Goal: Transaction & Acquisition: Register for event/course

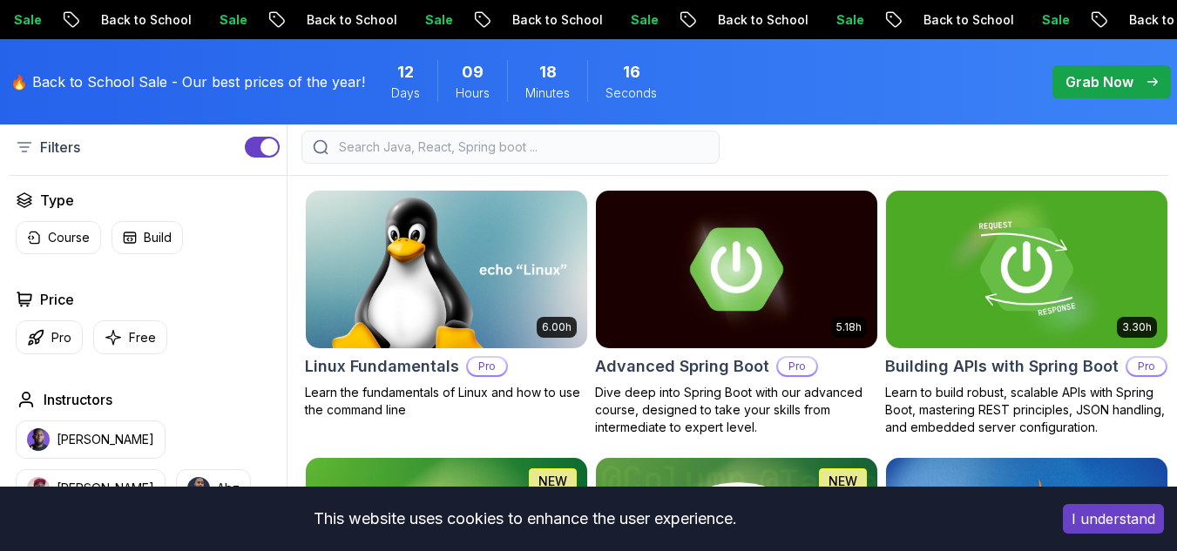
scroll to position [963, 0]
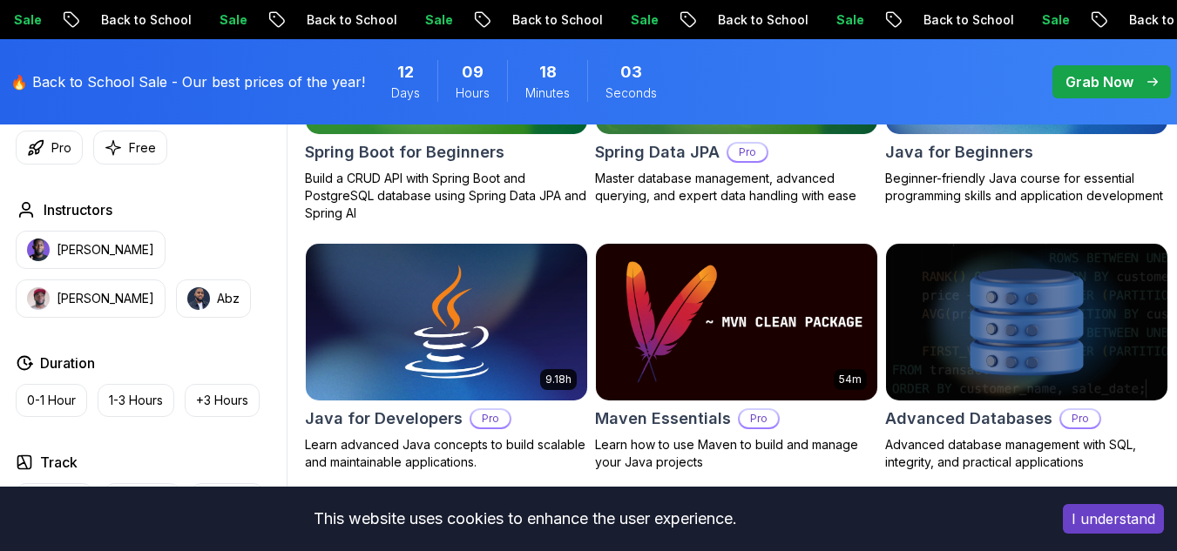
scroll to position [1445, 0]
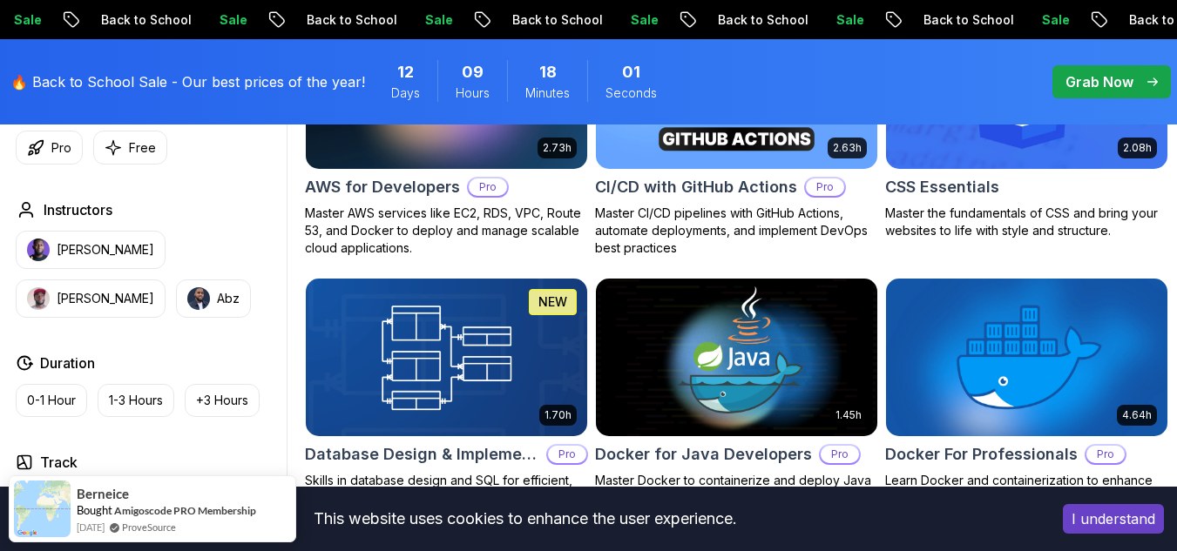
click at [1100, 525] on button "I understand" at bounding box center [1113, 519] width 101 height 30
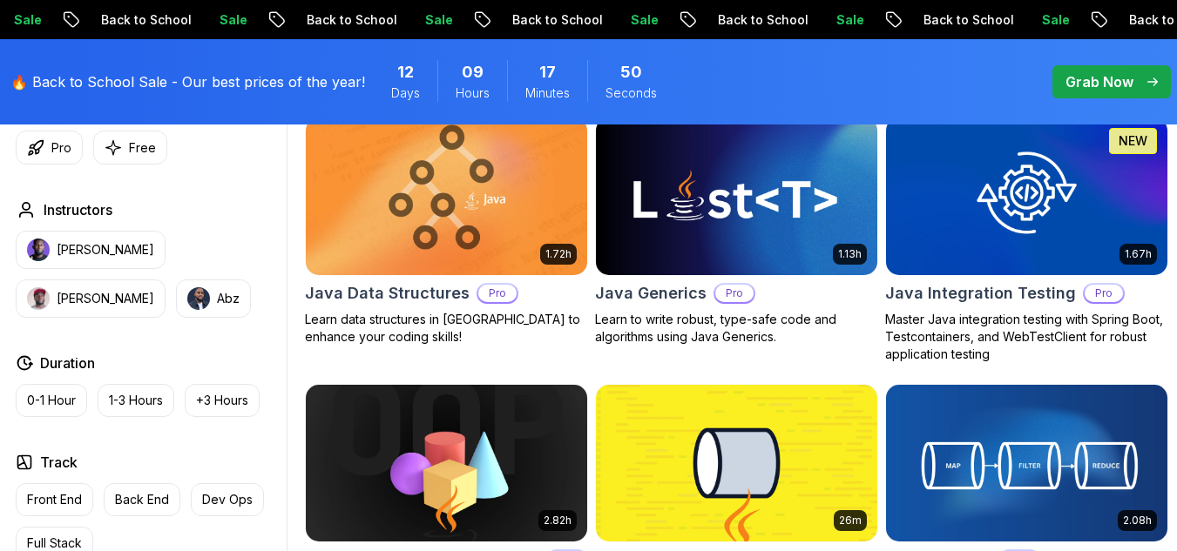
scroll to position [1927, 0]
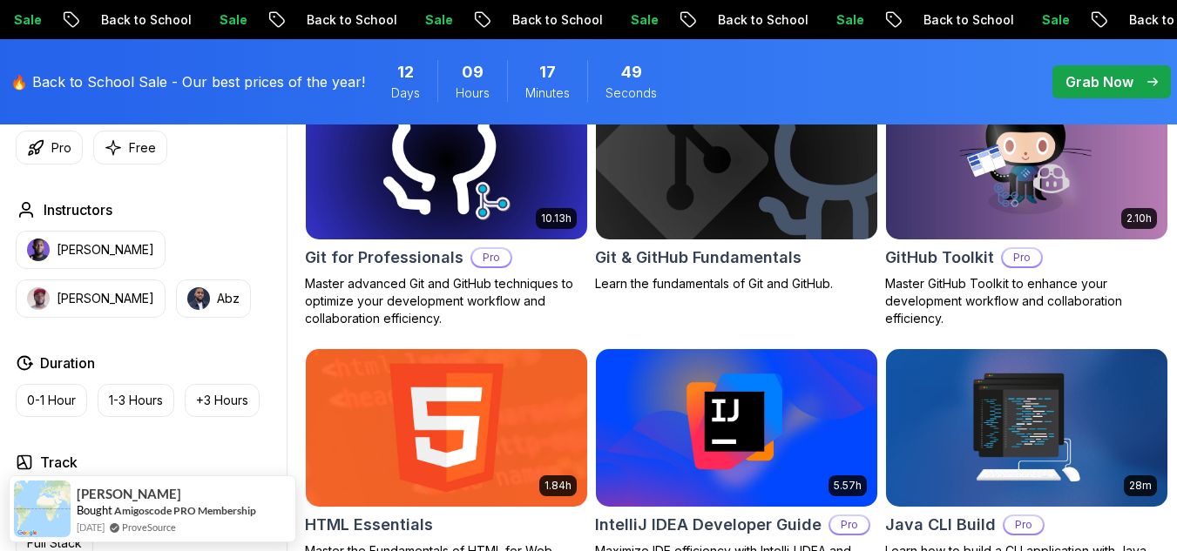
click at [524, 453] on img at bounding box center [446, 428] width 295 height 166
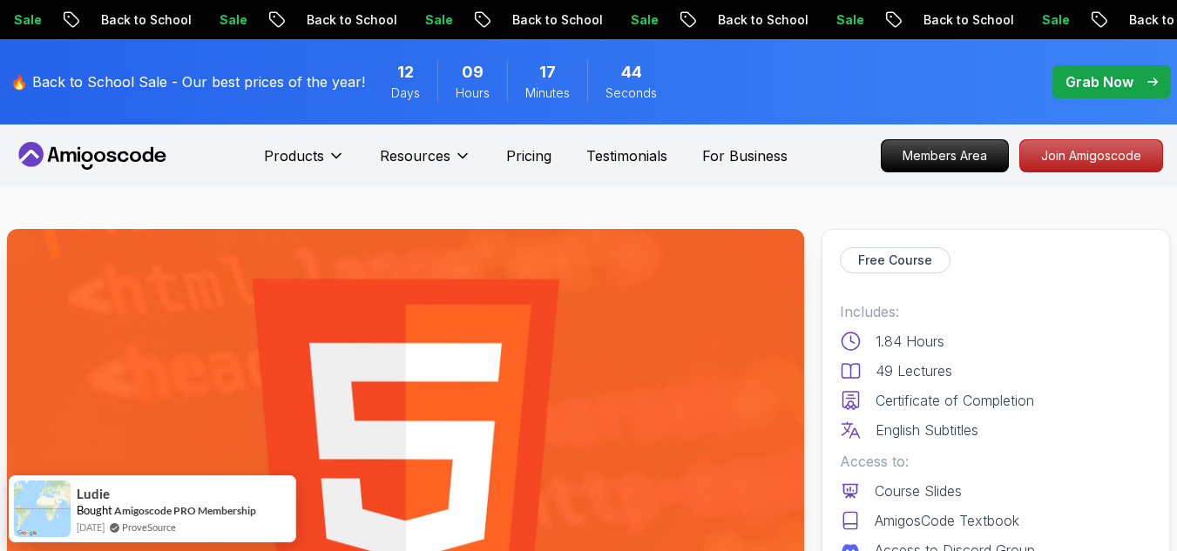
click at [994, 403] on p "Certificate of Completion" at bounding box center [954, 400] width 159 height 21
click at [920, 260] on p "Free Course" at bounding box center [895, 260] width 74 height 17
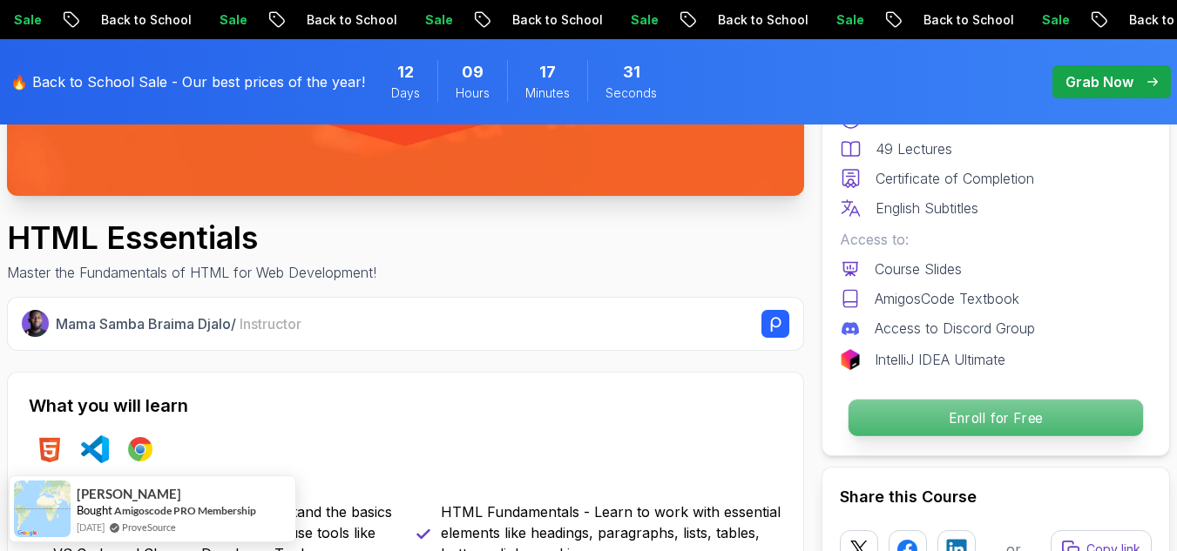
click at [1011, 415] on p "Enroll for Free" at bounding box center [995, 418] width 294 height 37
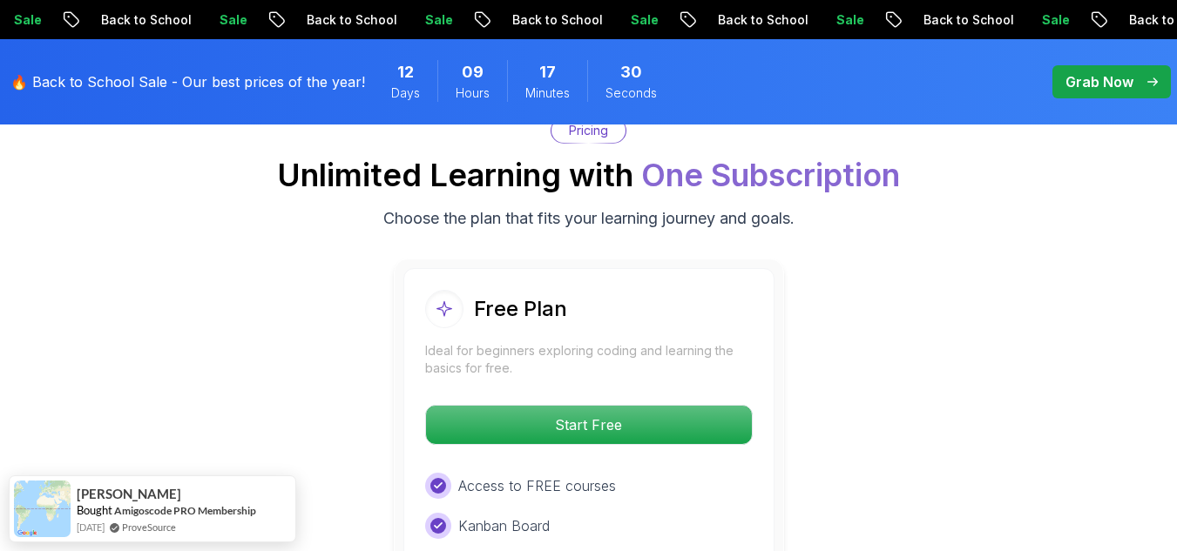
scroll to position [3544, 0]
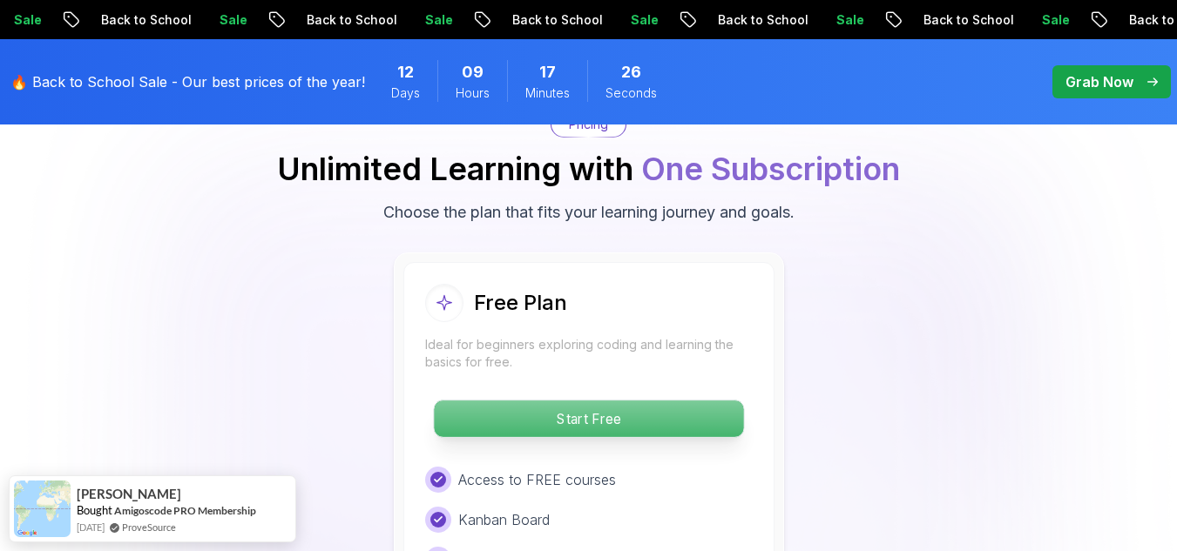
click at [692, 414] on p "Start Free" at bounding box center [588, 419] width 309 height 37
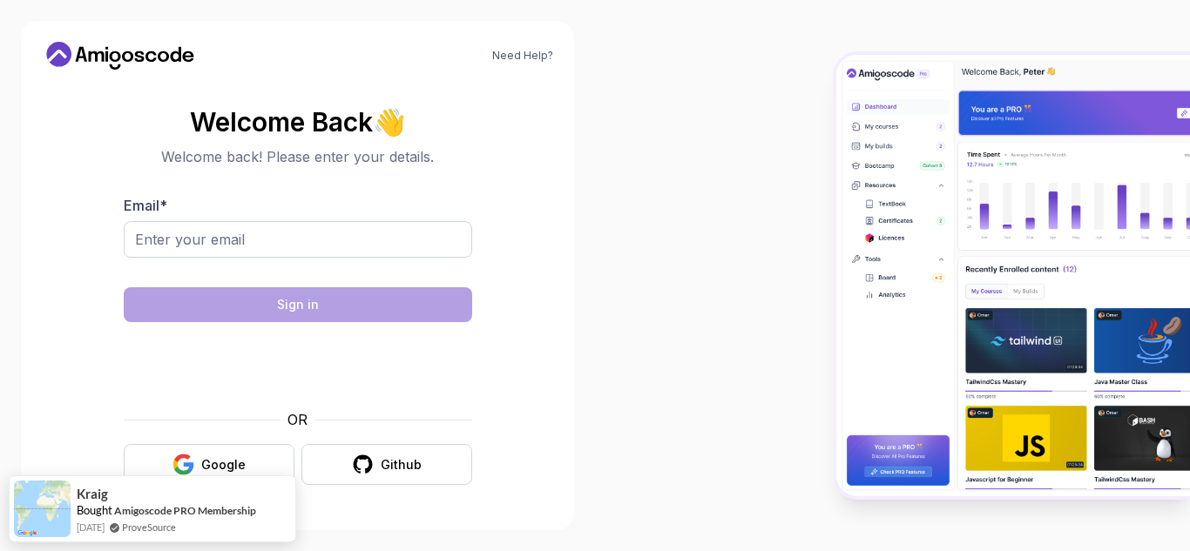
click at [306, 219] on div "Email *" at bounding box center [298, 236] width 348 height 82
click at [291, 239] on input "Email *" at bounding box center [298, 239] width 348 height 37
type input "sahanakgowdaa5@gmail.com"
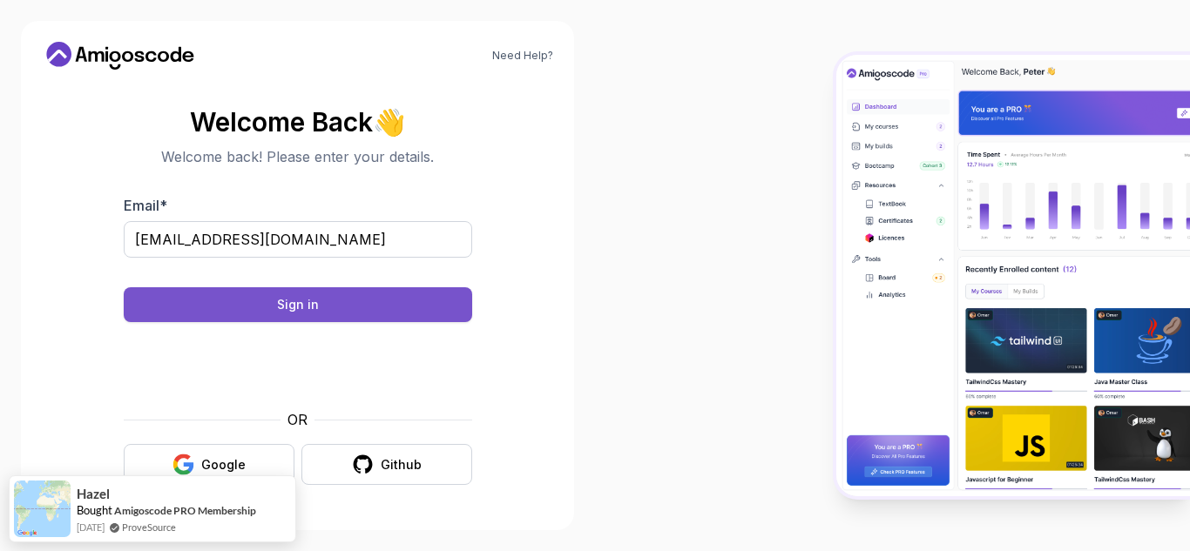
click at [339, 307] on button "Sign in" at bounding box center [298, 304] width 348 height 35
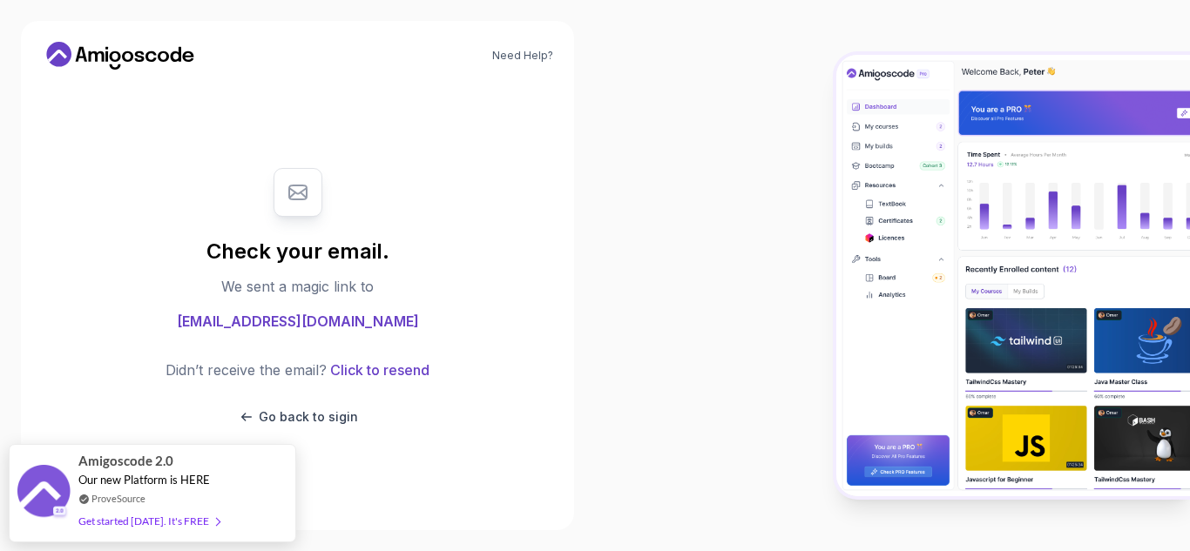
click at [293, 298] on div "Check your email. We sent a magic link to sahanakgowdaa5@gmail.com Didn’t recei…" at bounding box center [298, 297] width 348 height 293
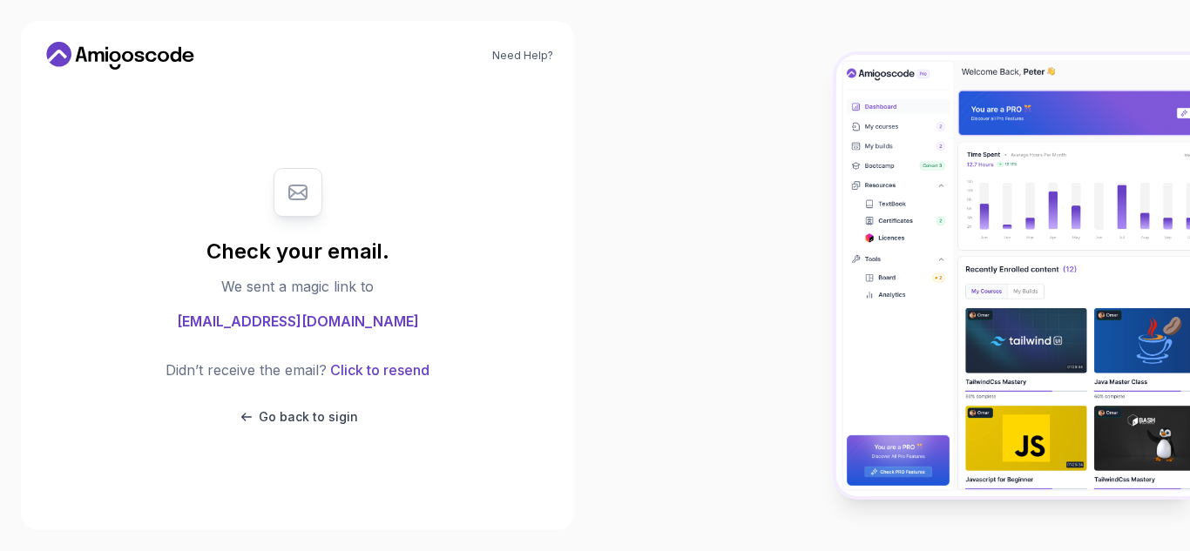
click at [297, 197] on icon at bounding box center [297, 192] width 21 height 21
click at [301, 208] on div at bounding box center [298, 192] width 49 height 49
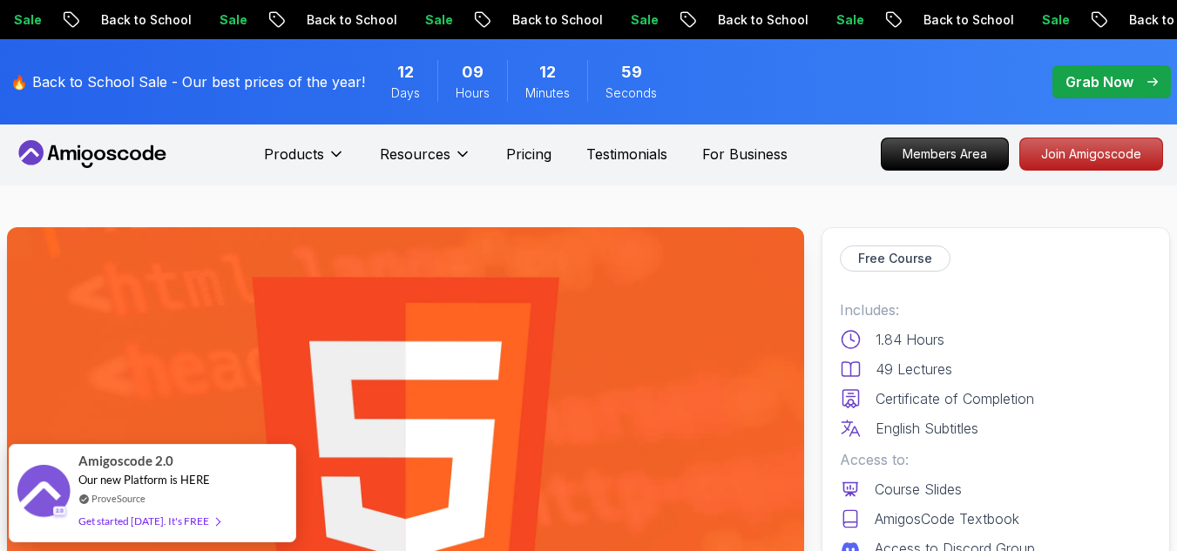
scroll to position [483, 0]
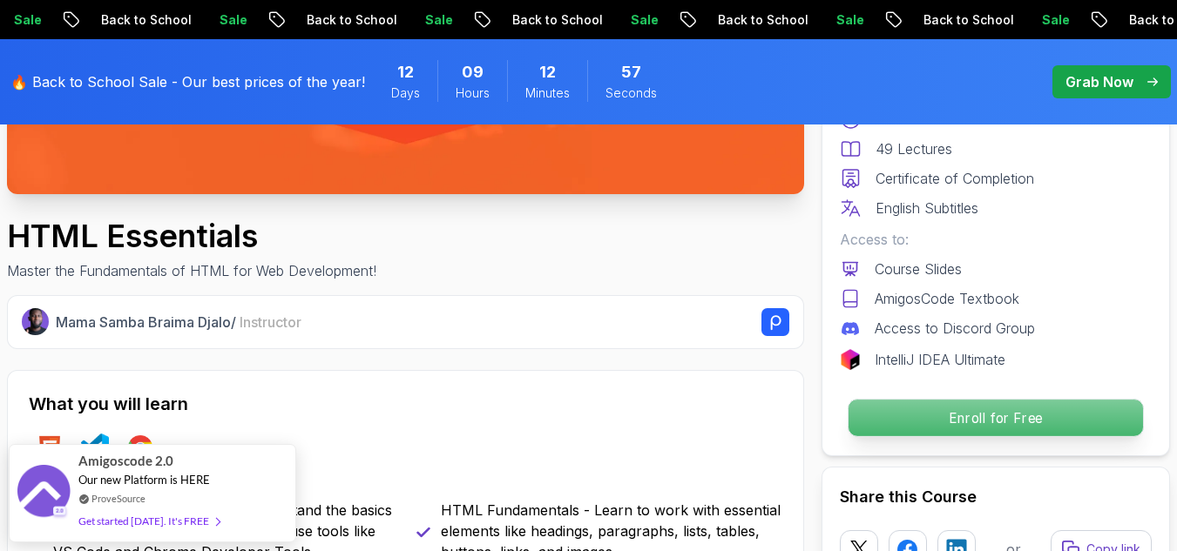
click at [1004, 420] on p "Enroll for Free" at bounding box center [995, 418] width 294 height 37
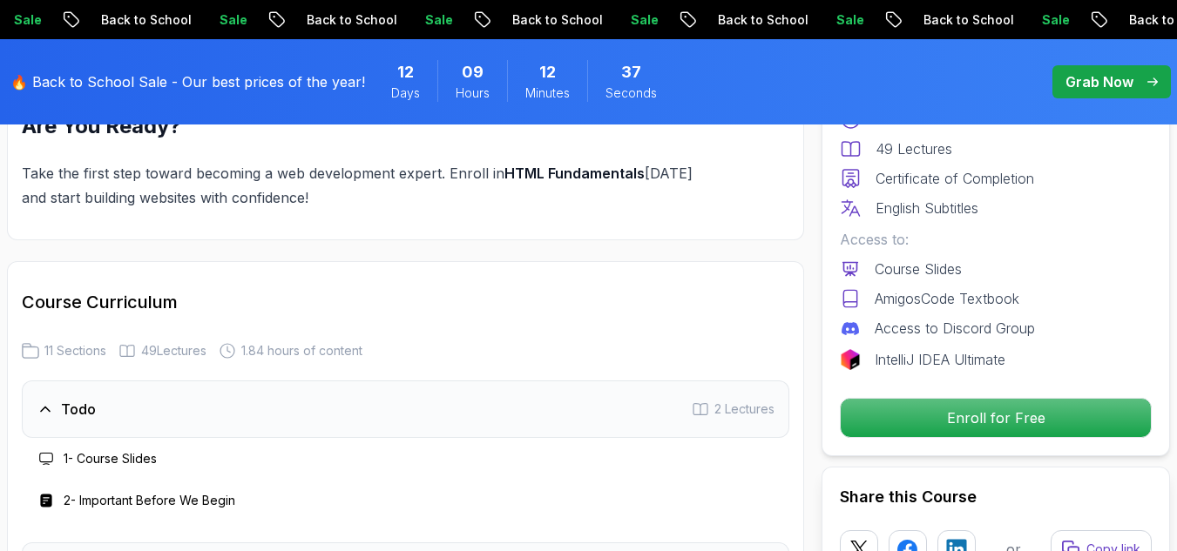
scroll to position [2579, 0]
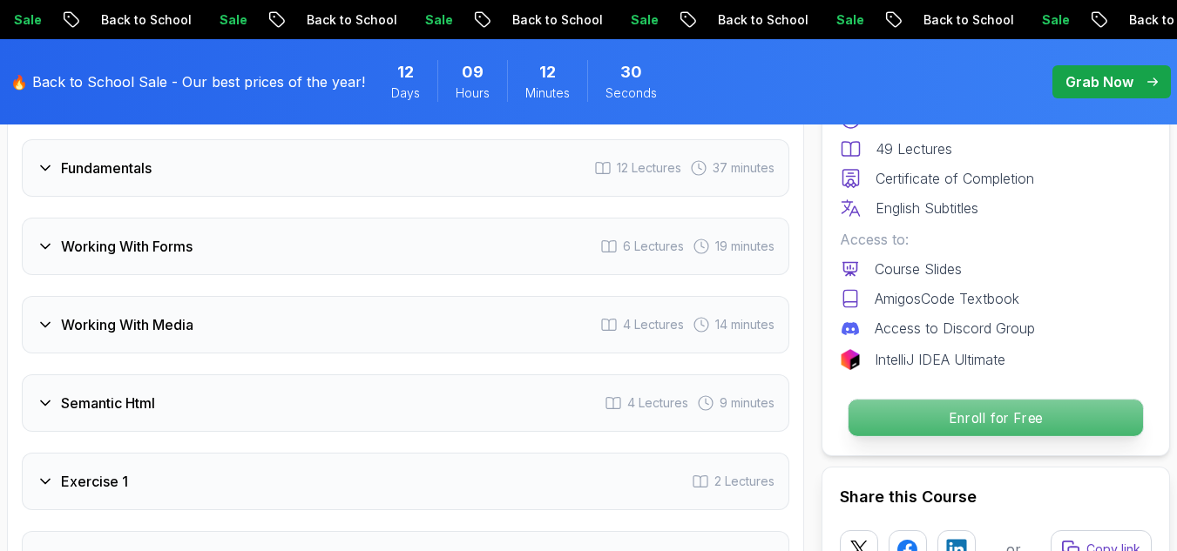
click at [915, 422] on p "Enroll for Free" at bounding box center [995, 418] width 294 height 37
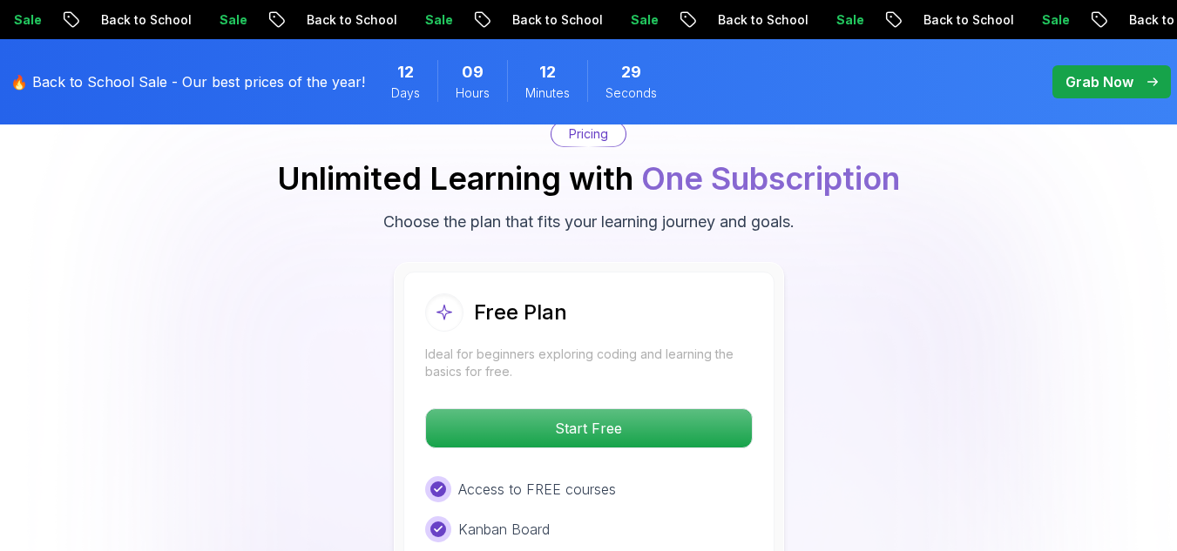
scroll to position [3544, 0]
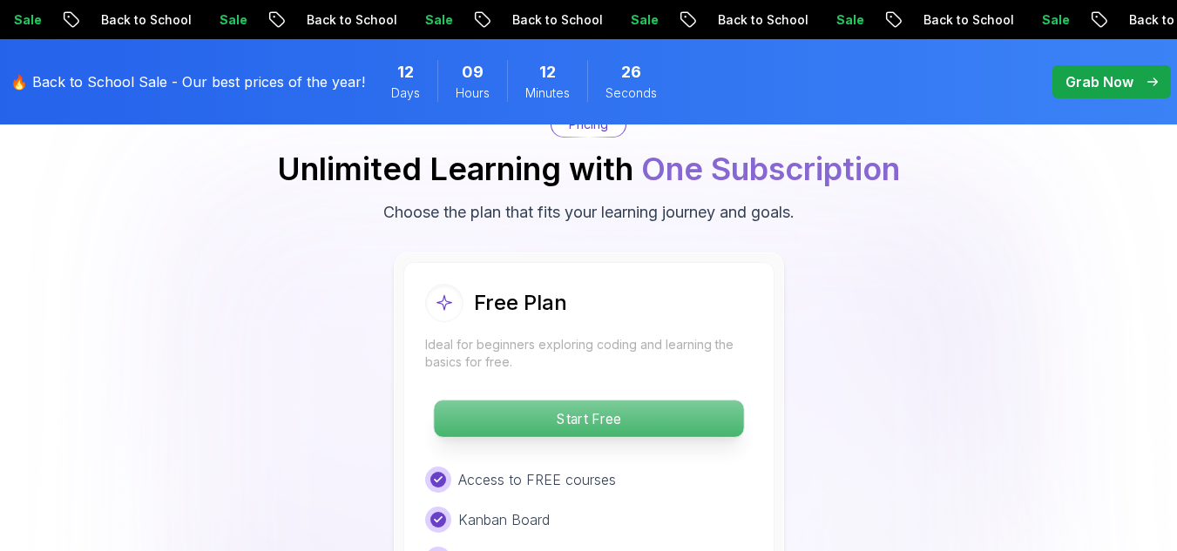
click at [499, 414] on p "Start Free" at bounding box center [588, 419] width 309 height 37
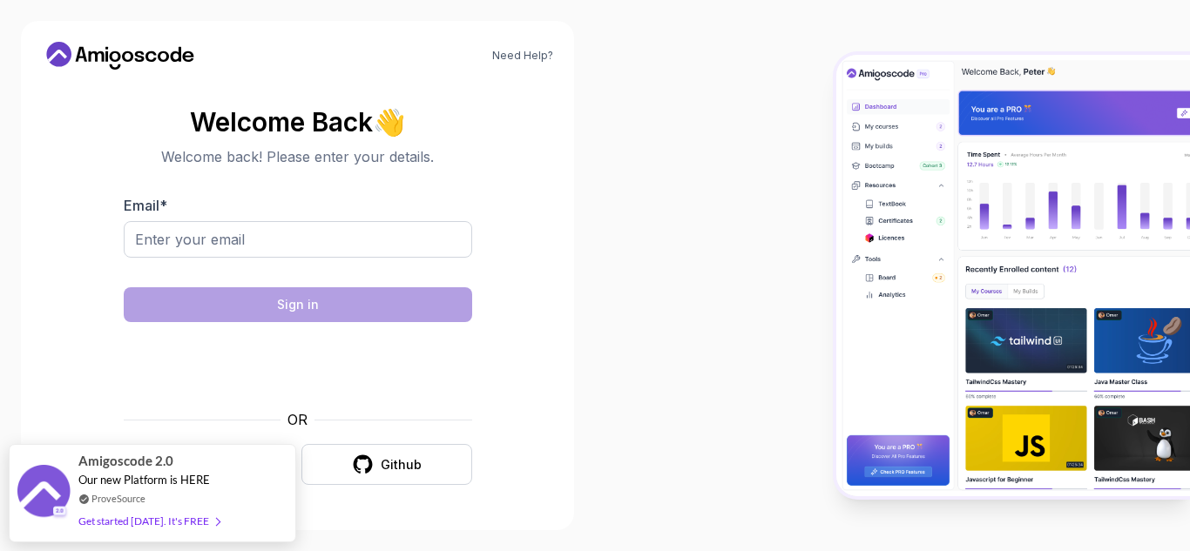
click at [346, 514] on div "Need Help? Welcome Back 👋 Welcome back! Please enter your details. Email * Sign…" at bounding box center [297, 276] width 553 height 510
click at [334, 528] on div "Need Help? Welcome Back 👋 Welcome back! Please enter your details. Email * Sign…" at bounding box center [297, 276] width 553 height 510
click at [760, 326] on div at bounding box center [892, 275] width 595 height 551
click at [79, 337] on section "Welcome Back 👋 Welcome back! Please enter your details. Email * Sign in OR Goog…" at bounding box center [297, 297] width 511 height 412
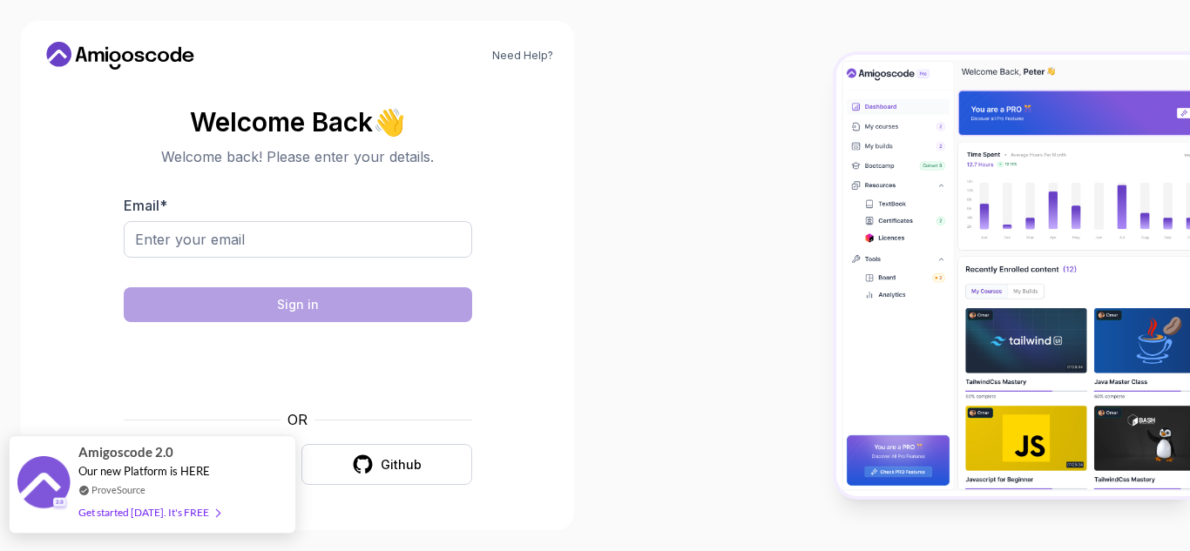
click at [172, 515] on div "Get started [DATE]. It's FREE" at bounding box center [148, 513] width 141 height 20
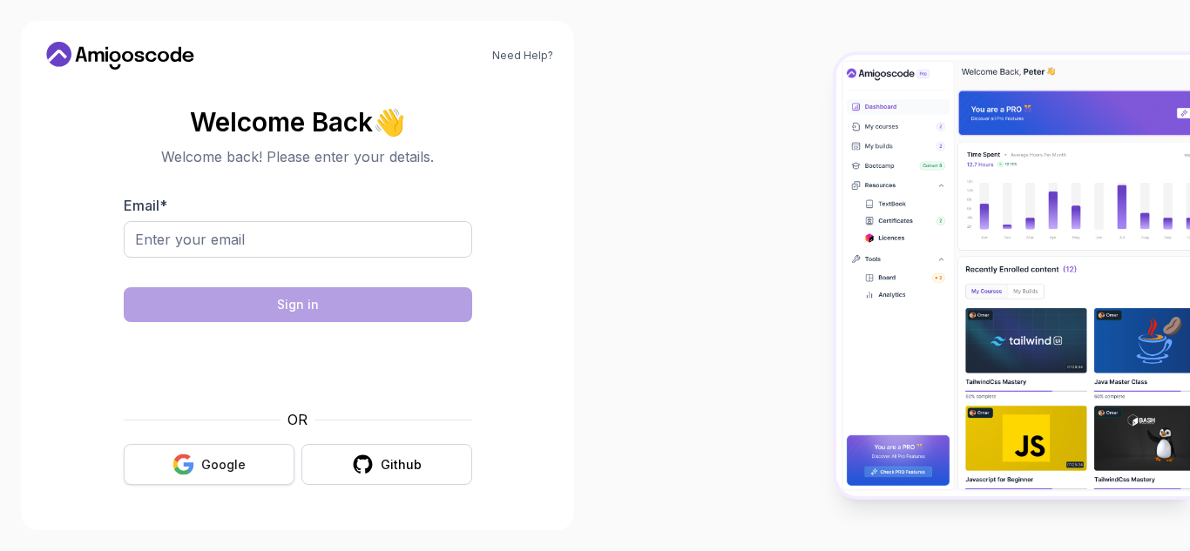
click at [187, 467] on icon "button" at bounding box center [183, 465] width 22 height 22
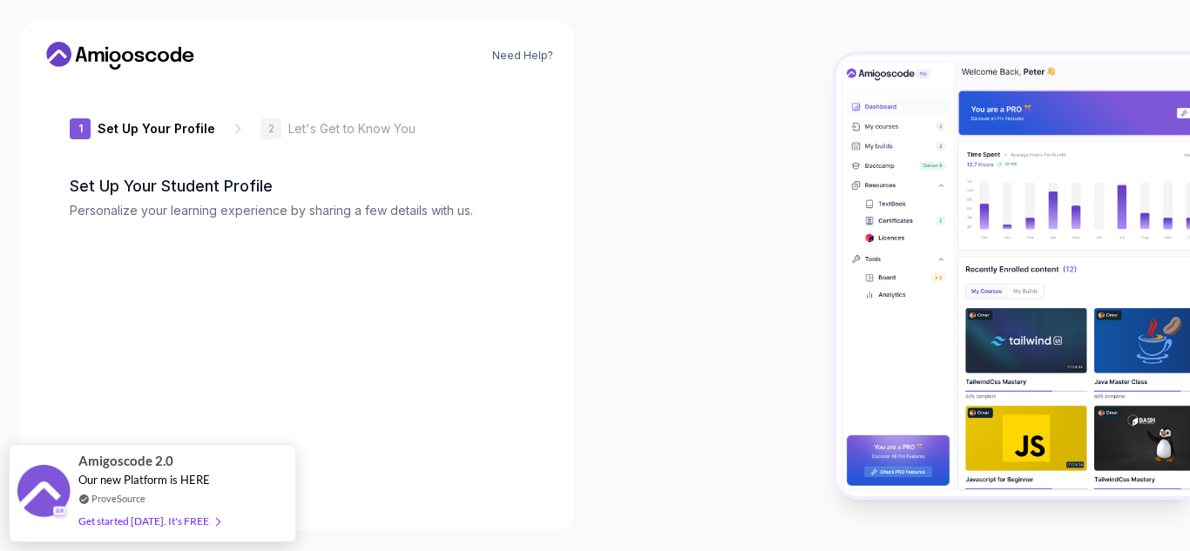
type input "zippyotter24a33"
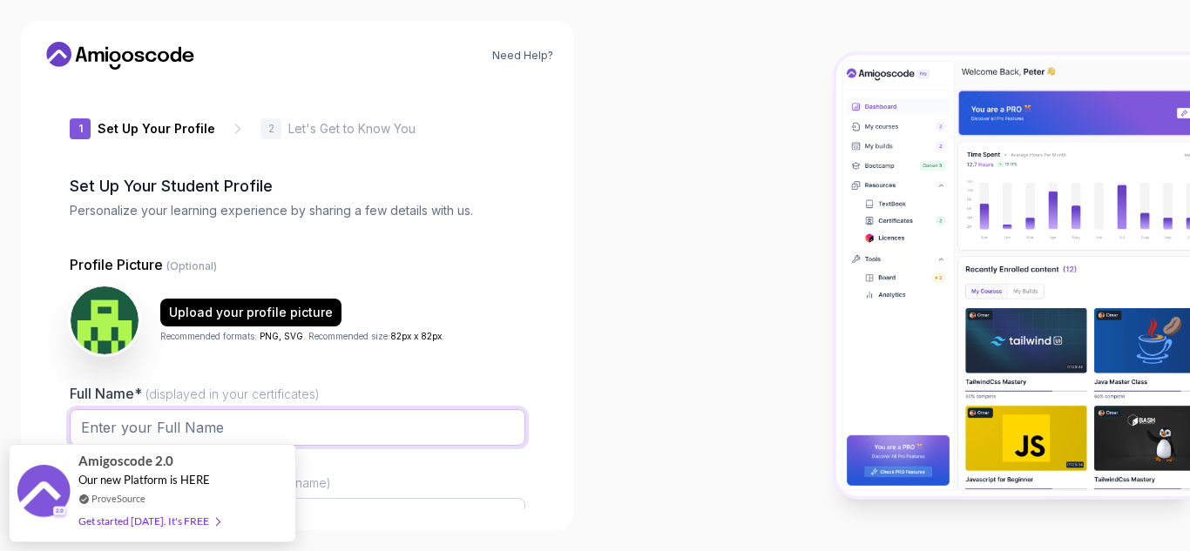
click at [353, 418] on input "Full Name* (displayed in your certificates)" at bounding box center [298, 427] width 456 height 37
type input "[PERSON_NAME]"
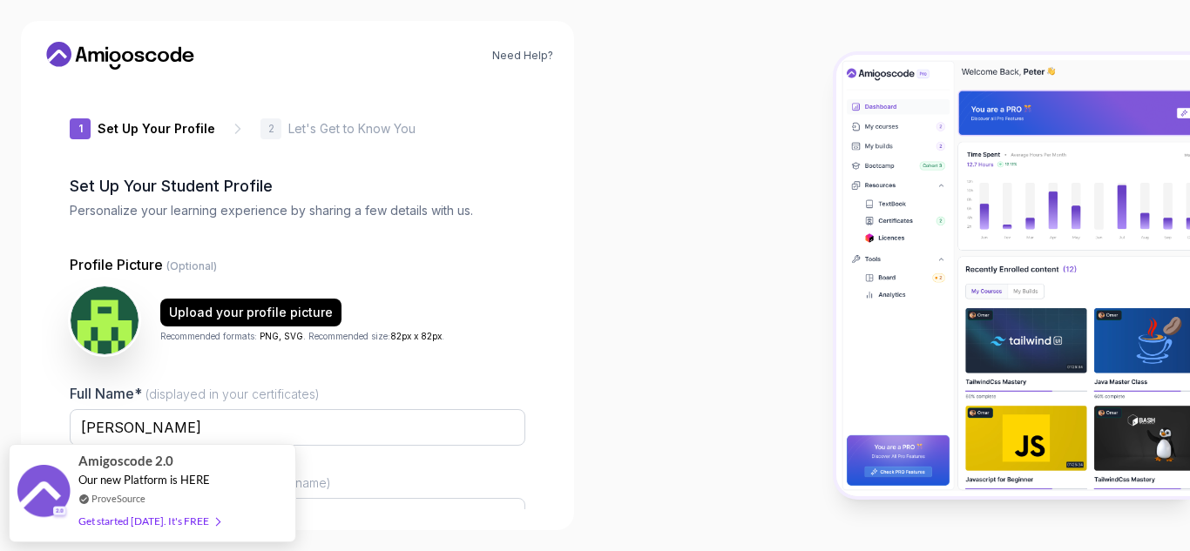
drag, startPoint x: 244, startPoint y: 486, endPoint x: 719, endPoint y: 306, distance: 507.8
click at [719, 306] on body "Need Help? 1 Set Up Your Profile 1 Set Up Your Profile 2 Let's Get to Know You …" at bounding box center [595, 275] width 1190 height 551
drag, startPoint x: 220, startPoint y: 475, endPoint x: 351, endPoint y: 152, distance: 347.8
click at [351, 152] on body "Need Help? 1 Set Up Your Profile 1 Set Up Your Profile 2 Let's Get to Know You …" at bounding box center [595, 275] width 1190 height 551
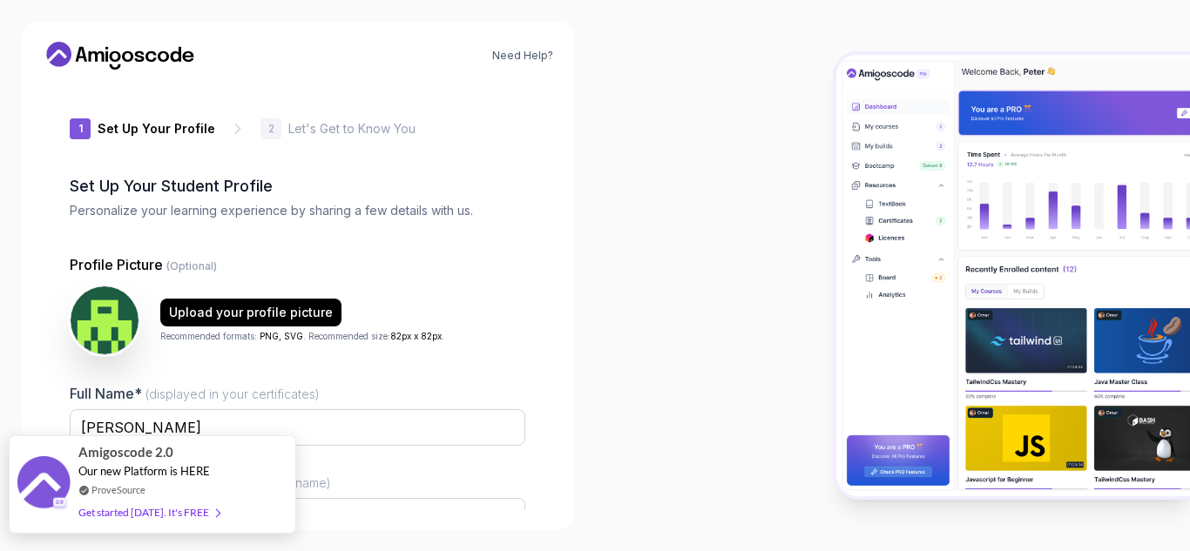
click at [192, 517] on div "Get started [DATE]. It's FREE" at bounding box center [148, 513] width 141 height 20
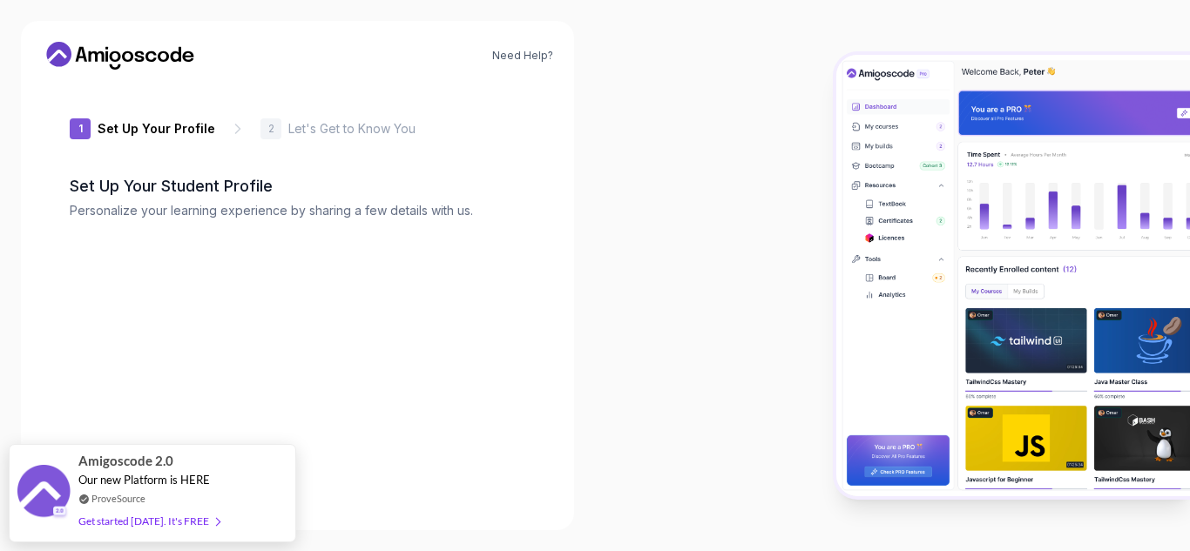
type input "zestybison1de93"
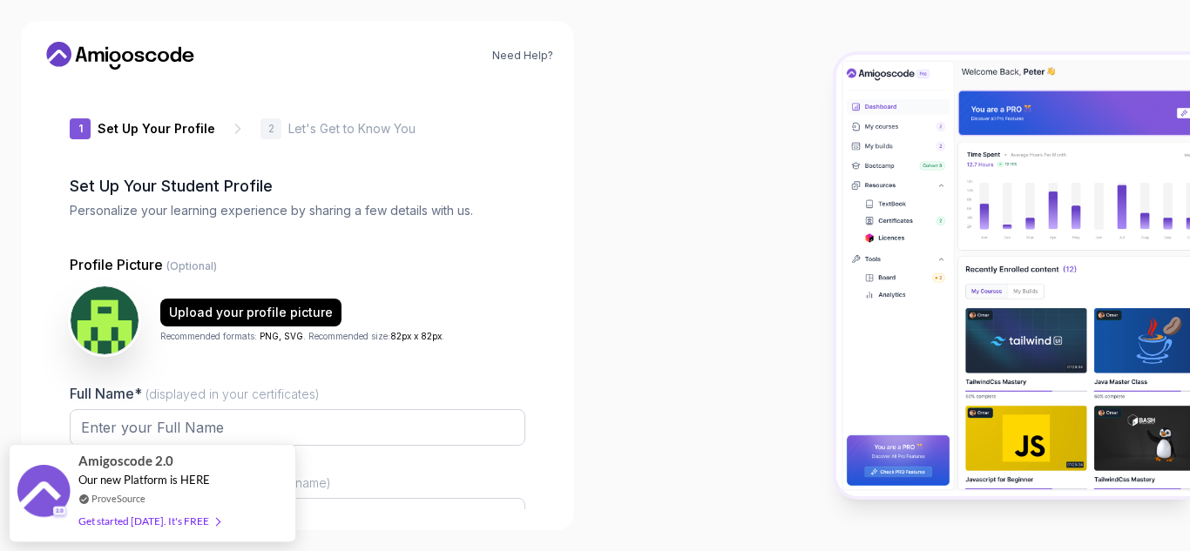
click at [470, 389] on div "Full Name* (displayed in your certificates)" at bounding box center [298, 424] width 456 height 82
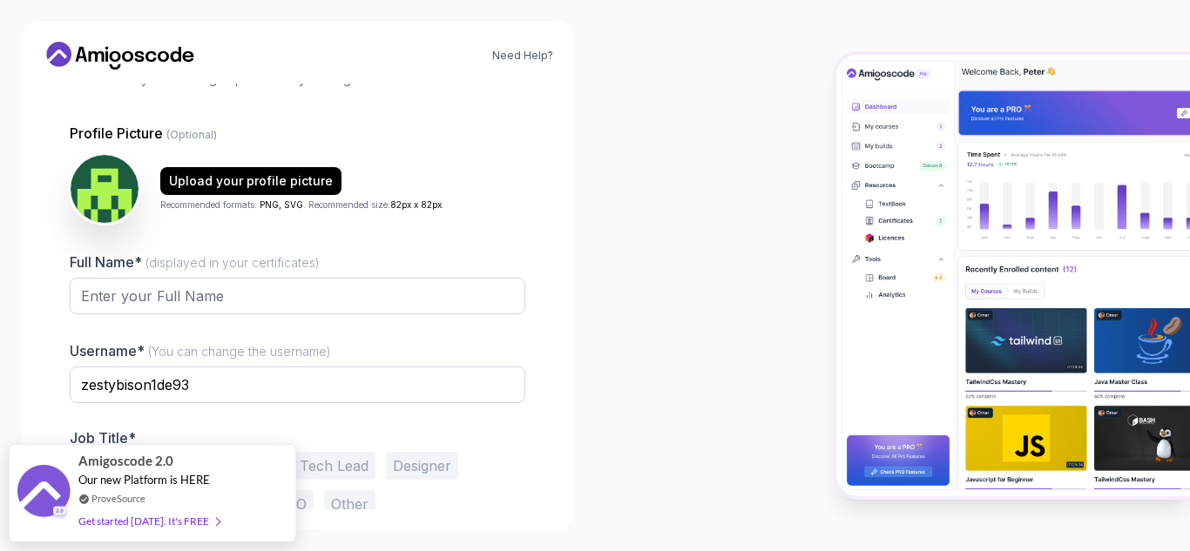
scroll to position [175, 0]
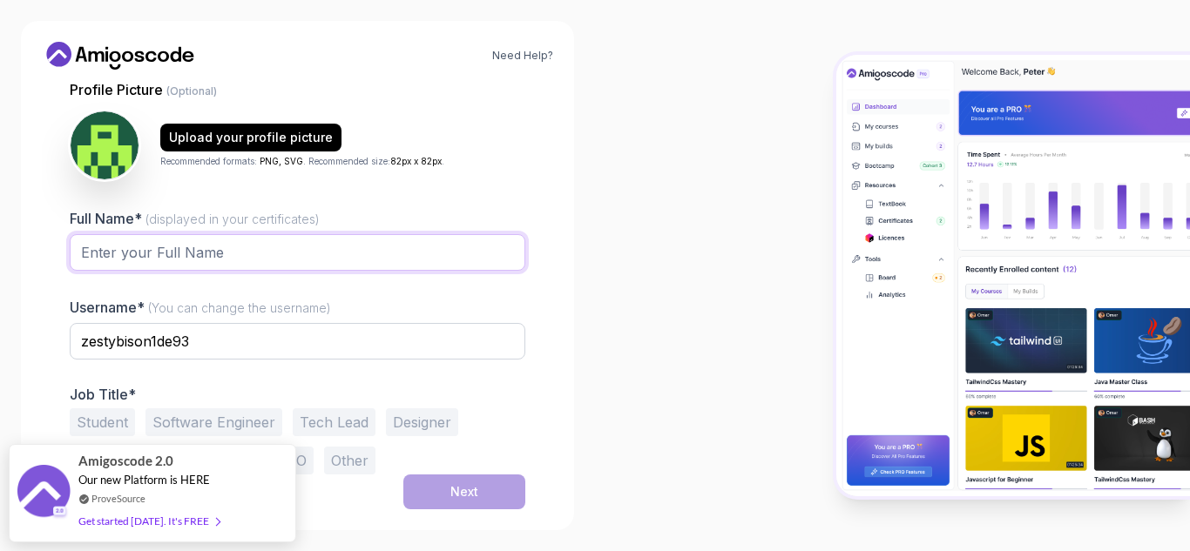
click at [274, 244] on input "Full Name* (displayed in your certificates)" at bounding box center [298, 252] width 456 height 37
type input "Sahana K"
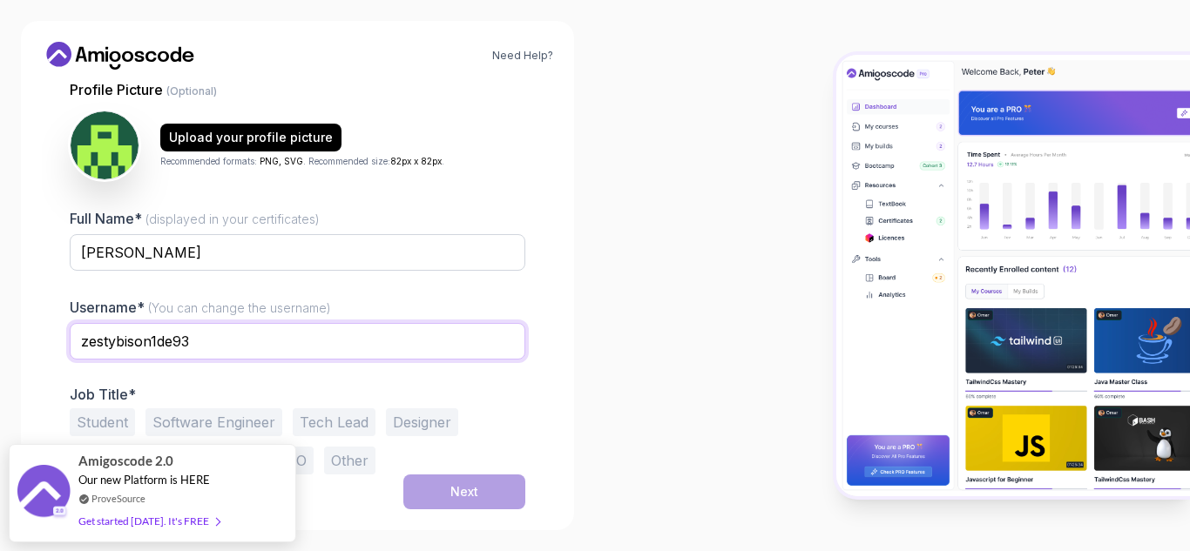
click at [206, 330] on input "zestybison1de93" at bounding box center [298, 341] width 456 height 37
type input "z"
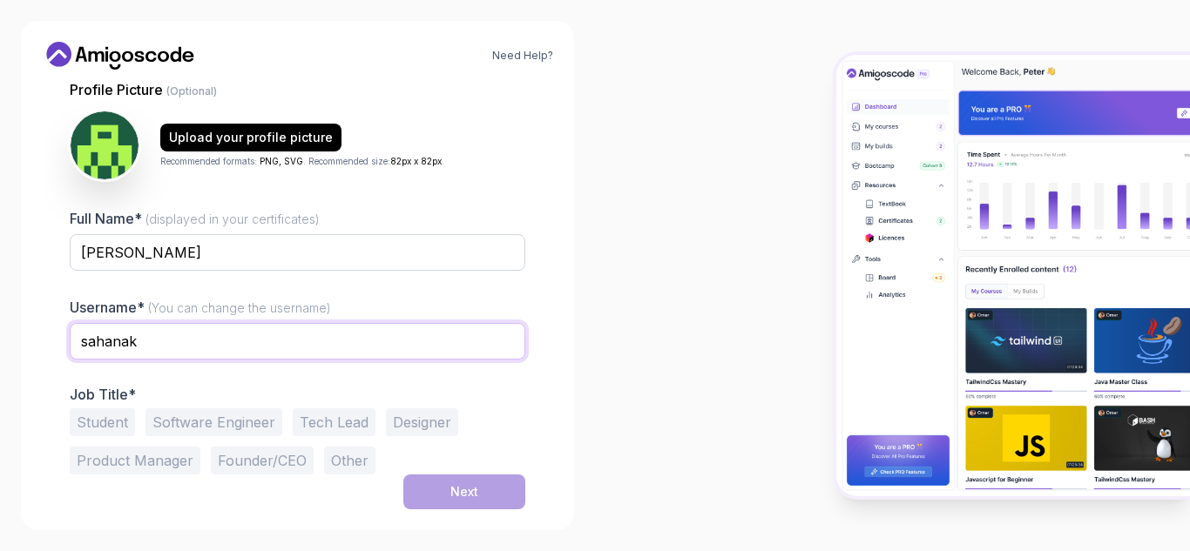
type input "Sahanak123"
click at [115, 431] on button "Student" at bounding box center [102, 423] width 65 height 28
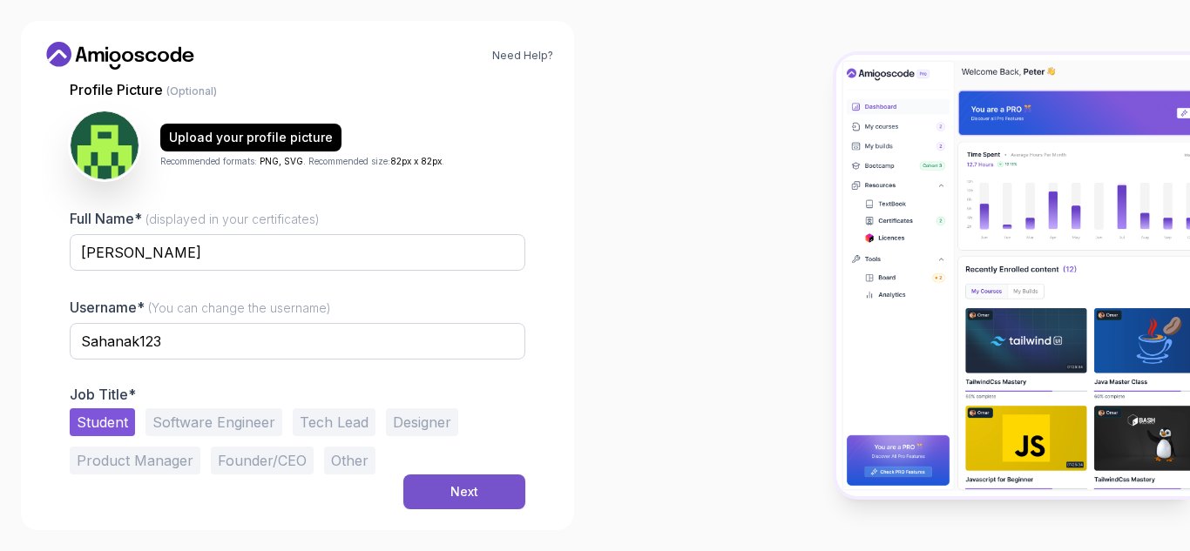
click at [425, 491] on button "Next" at bounding box center [464, 492] width 122 height 35
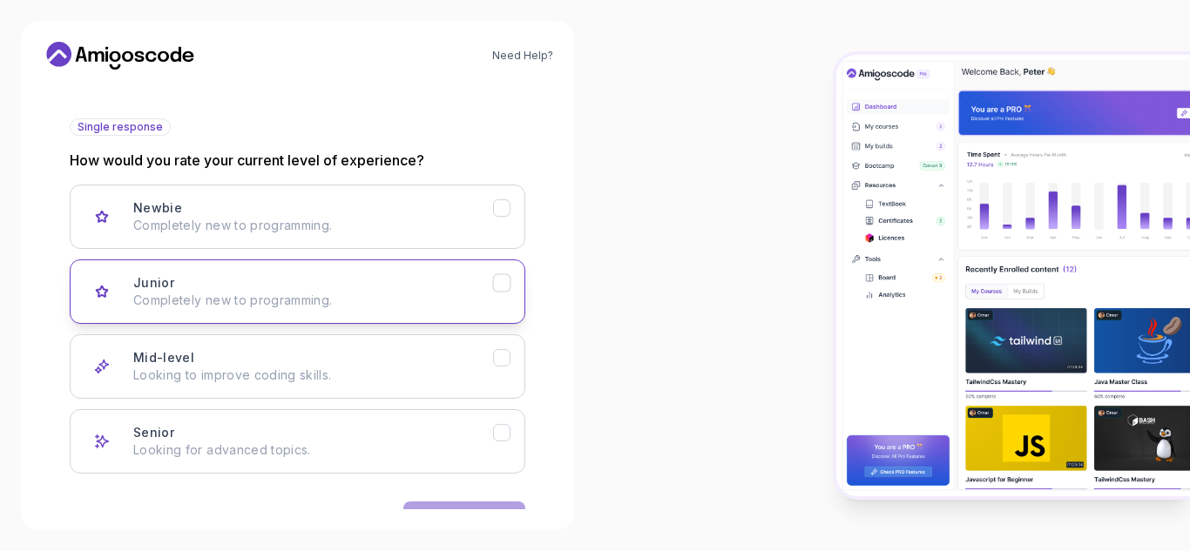
click at [334, 308] on p "Completely new to programming." at bounding box center [313, 300] width 360 height 17
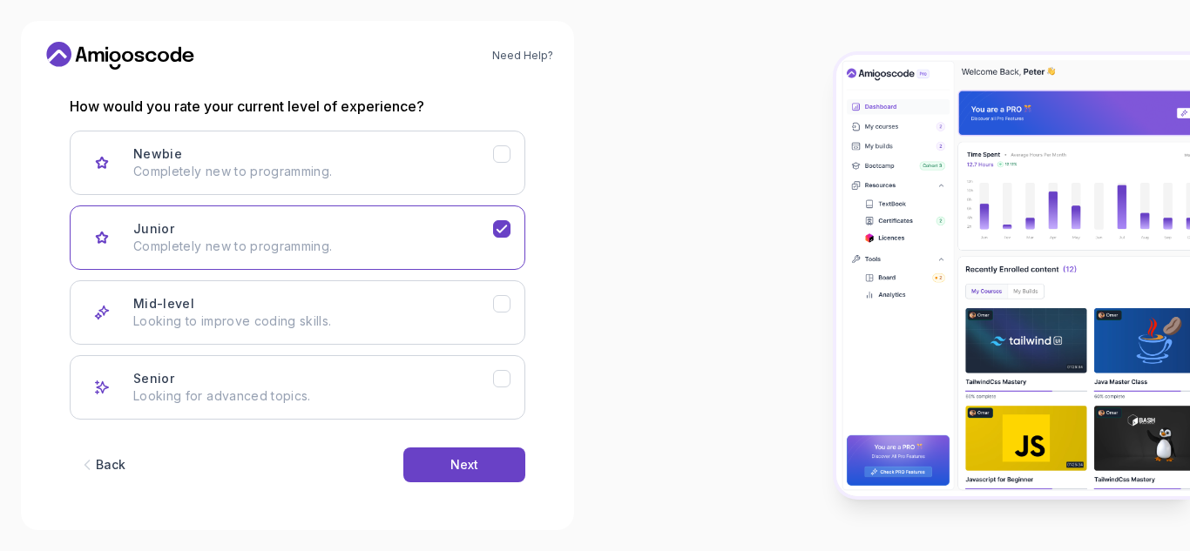
scroll to position [230, 0]
click at [443, 465] on button "Next" at bounding box center [464, 464] width 122 height 35
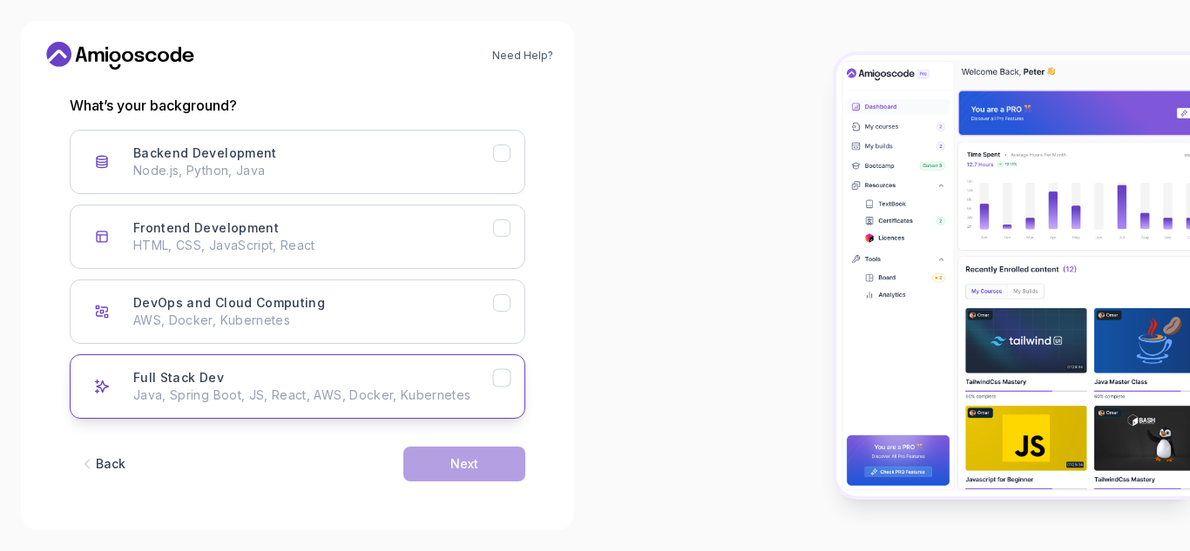
click at [506, 381] on icon "Full Stack Dev" at bounding box center [502, 378] width 17 height 17
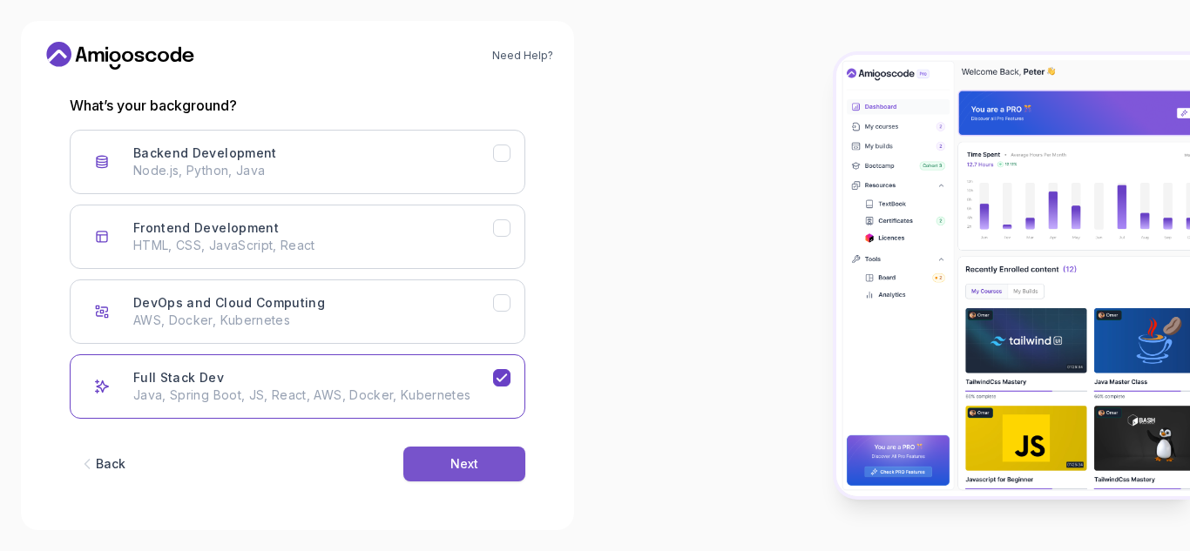
click at [462, 457] on div "Next" at bounding box center [464, 464] width 28 height 17
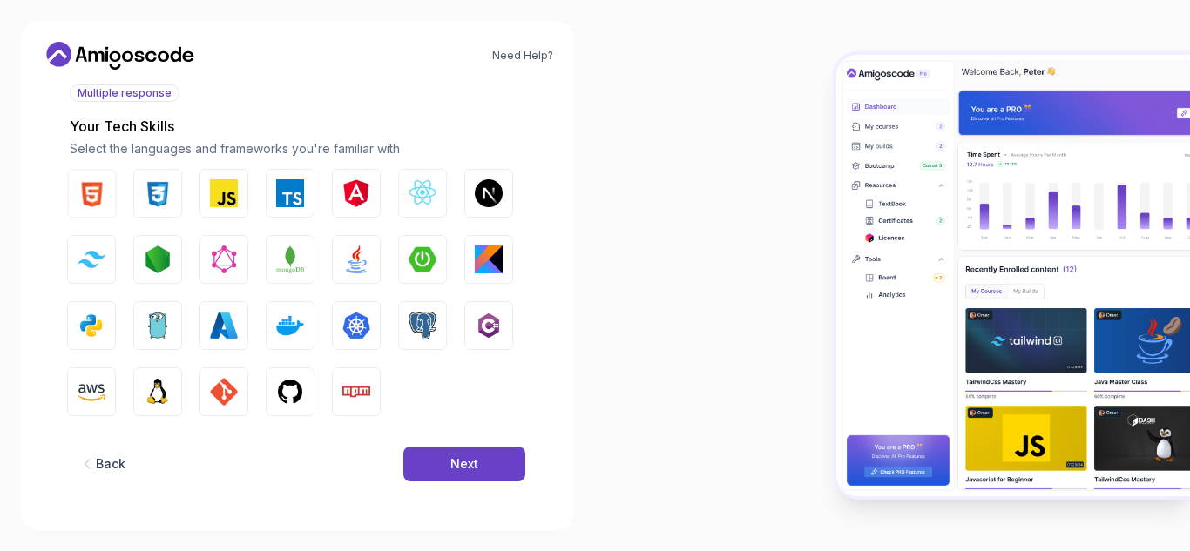
scroll to position [209, 0]
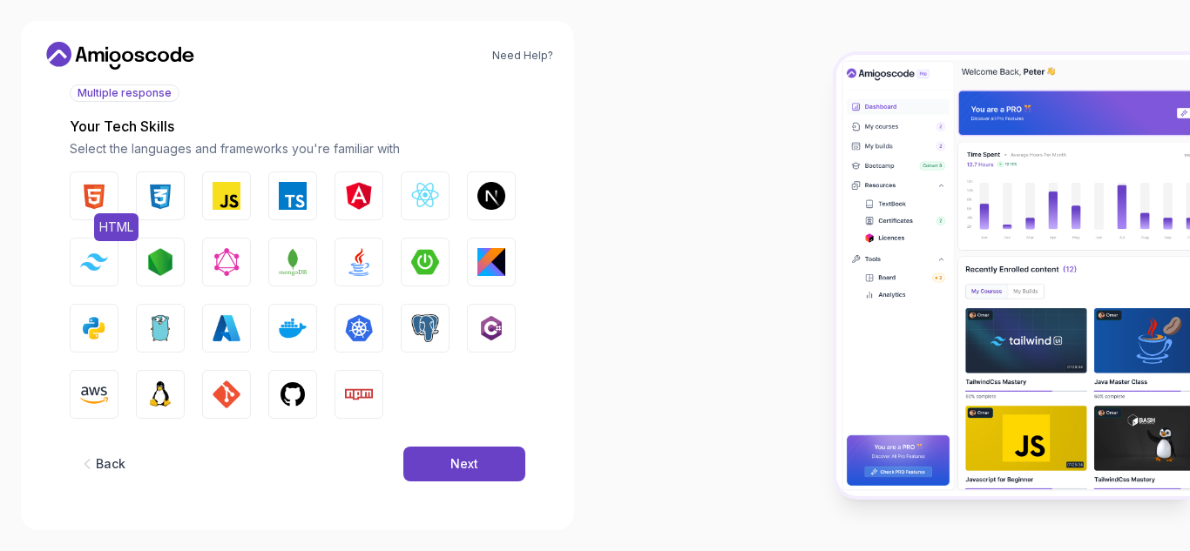
click at [92, 200] on img "button" at bounding box center [94, 196] width 28 height 28
click at [157, 212] on button "CSS" at bounding box center [160, 196] width 49 height 49
click at [341, 265] on button "Java" at bounding box center [358, 262] width 49 height 49
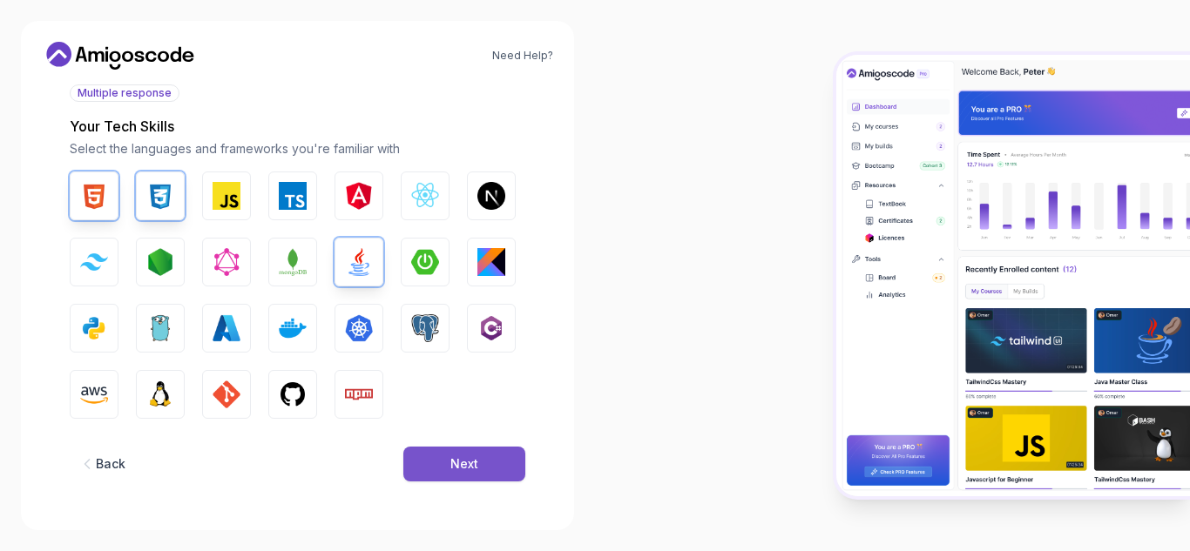
click at [468, 461] on div "Next" at bounding box center [464, 464] width 28 height 17
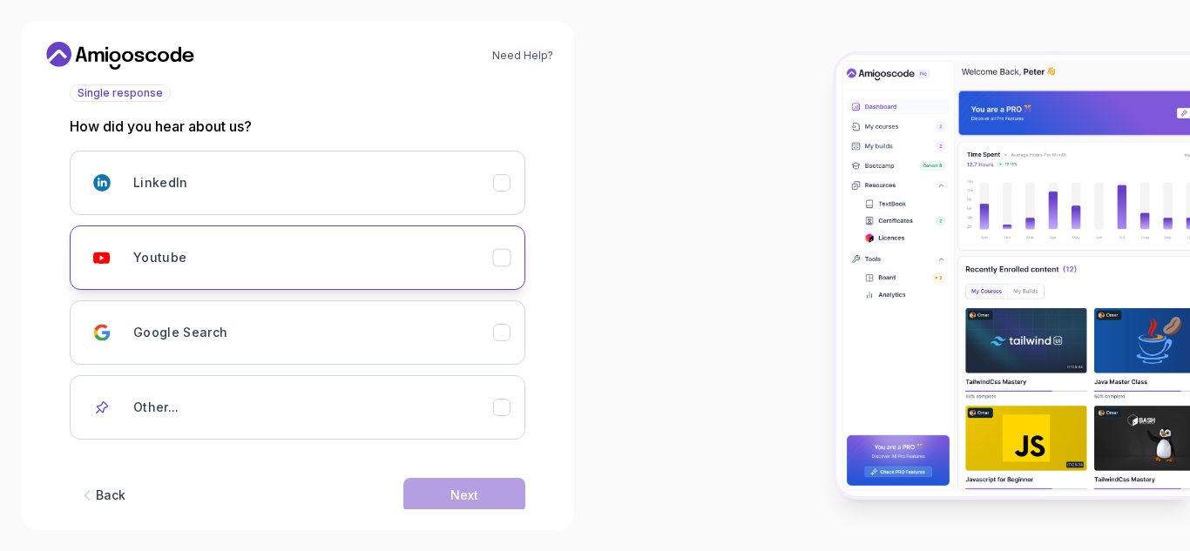
click at [422, 260] on div "Youtube" at bounding box center [313, 257] width 360 height 35
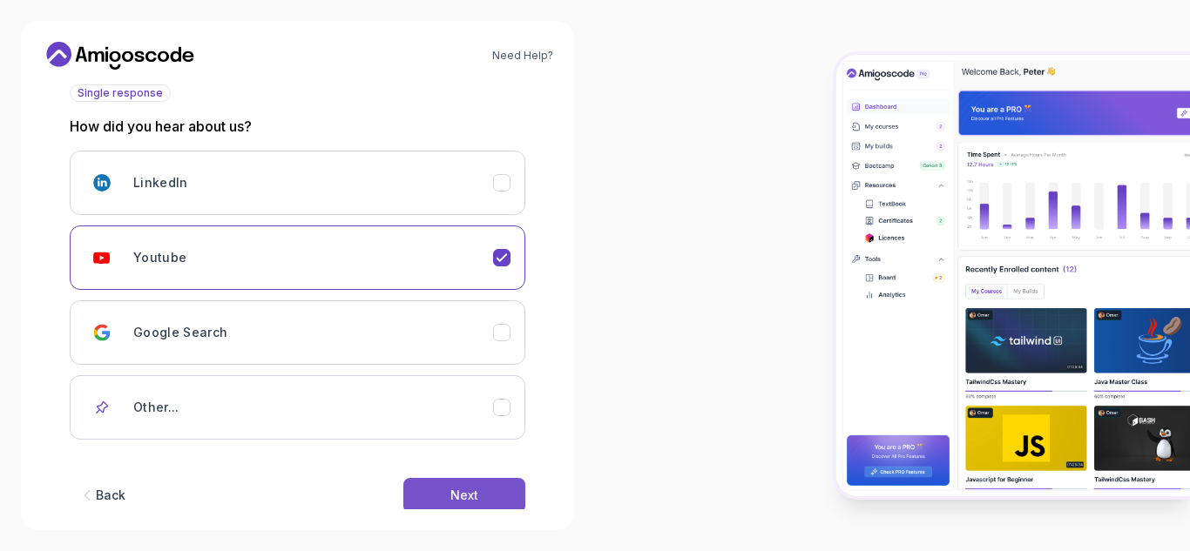
click at [438, 490] on button "Next" at bounding box center [464, 495] width 122 height 35
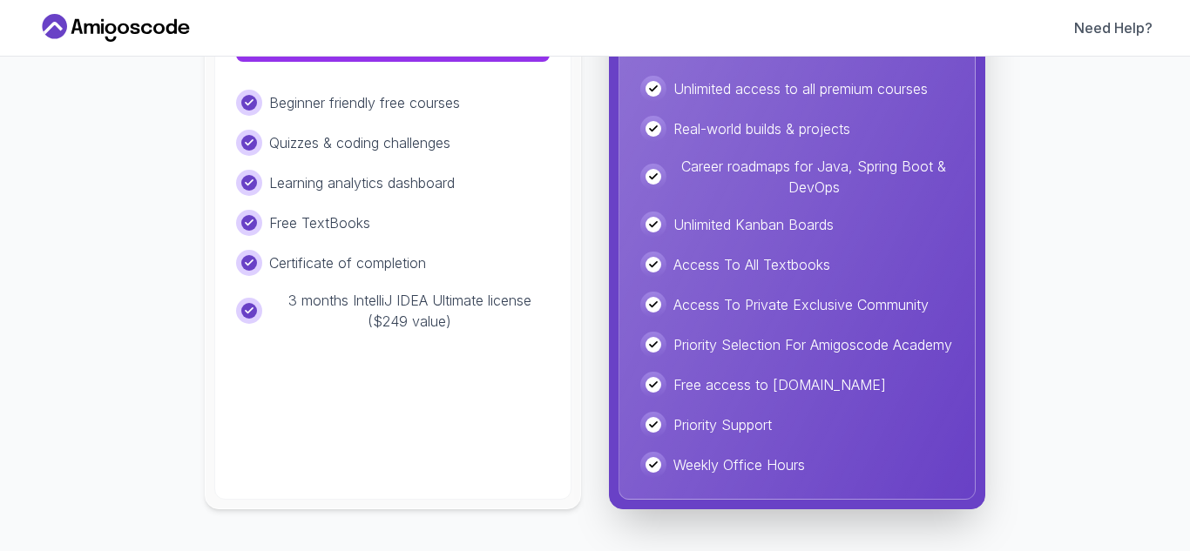
scroll to position [0, 0]
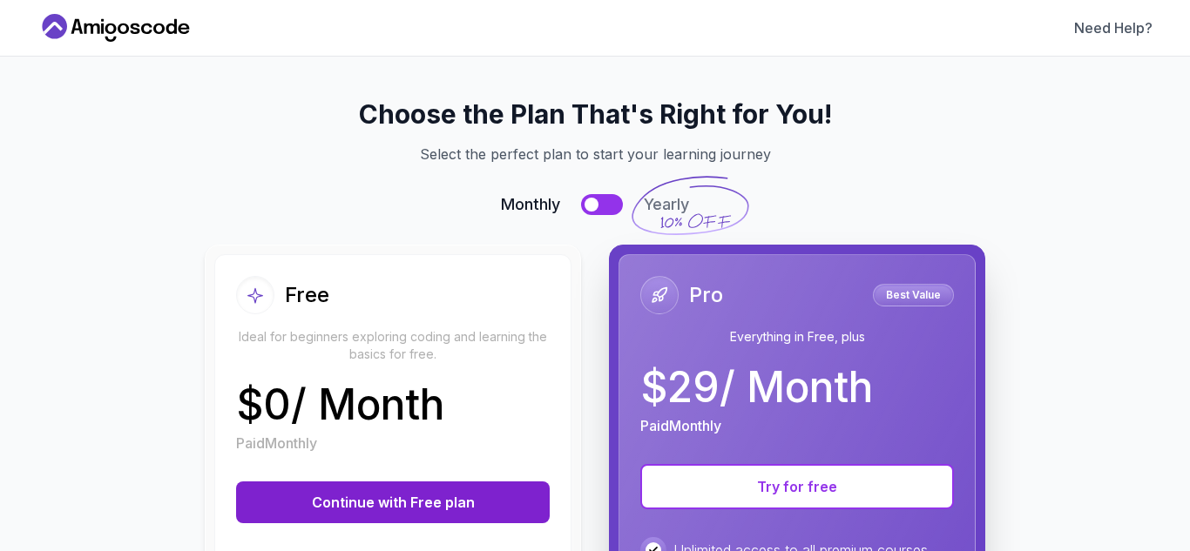
click at [378, 512] on button "Continue with Free plan" at bounding box center [393, 503] width 314 height 42
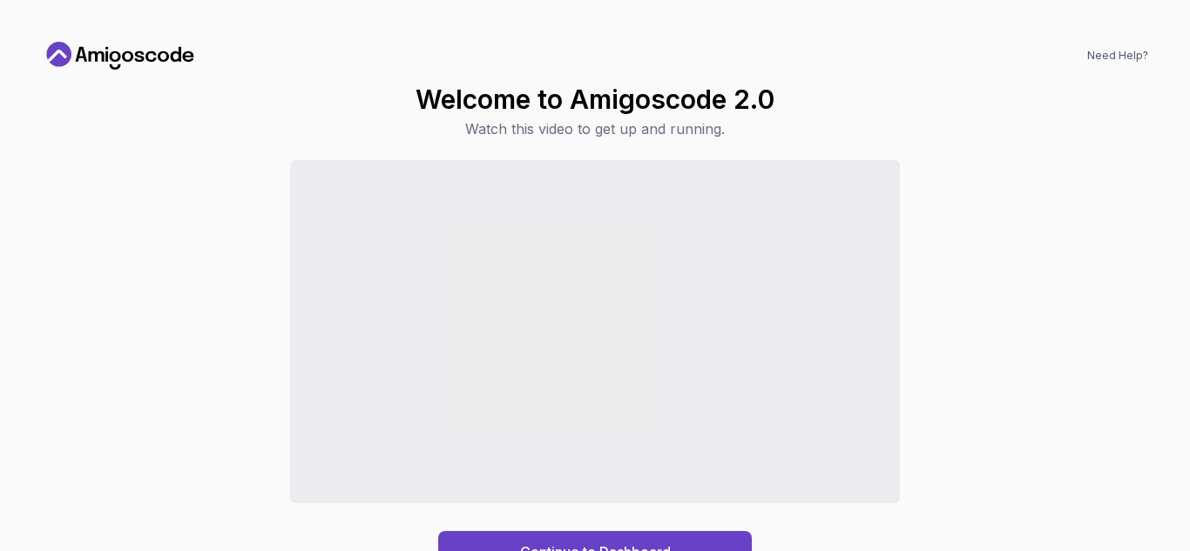
drag, startPoint x: 1054, startPoint y: 183, endPoint x: 984, endPoint y: 240, distance: 89.8
click at [984, 240] on div "Continue to Dashboard" at bounding box center [595, 366] width 1106 height 413
click at [605, 537] on button "Continue to Dashboard" at bounding box center [595, 552] width 314 height 42
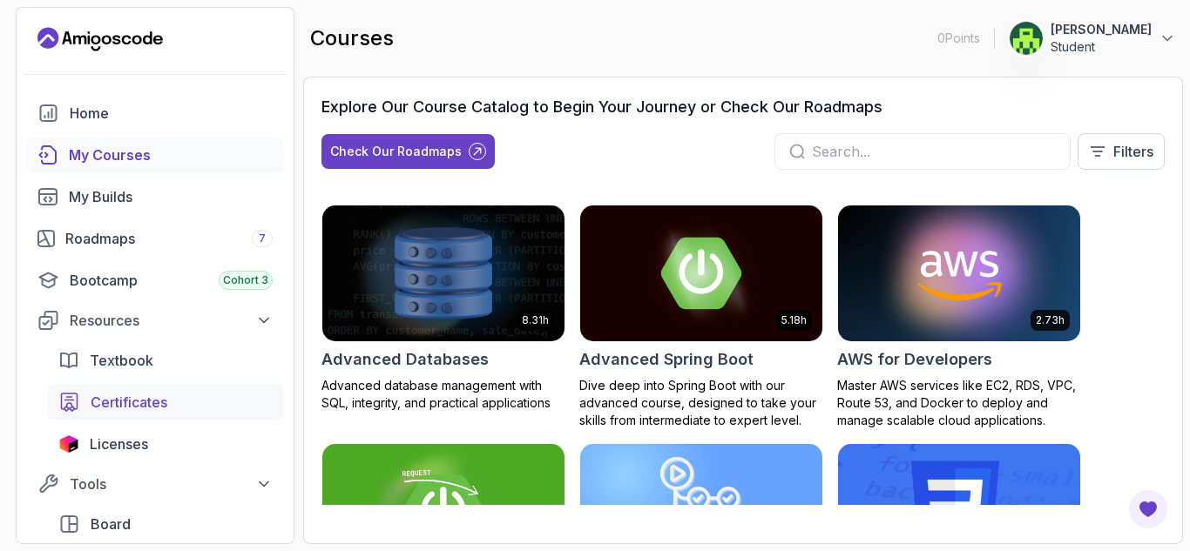
click at [147, 396] on span "Certificates" at bounding box center [129, 402] width 77 height 21
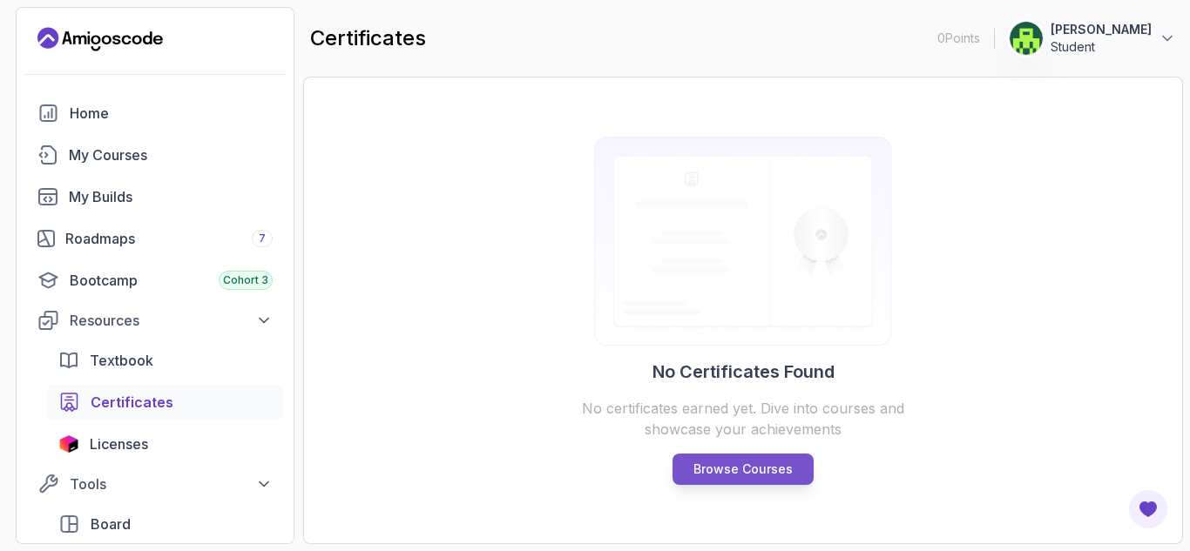
click at [690, 460] on link "Browse Courses" at bounding box center [742, 469] width 141 height 31
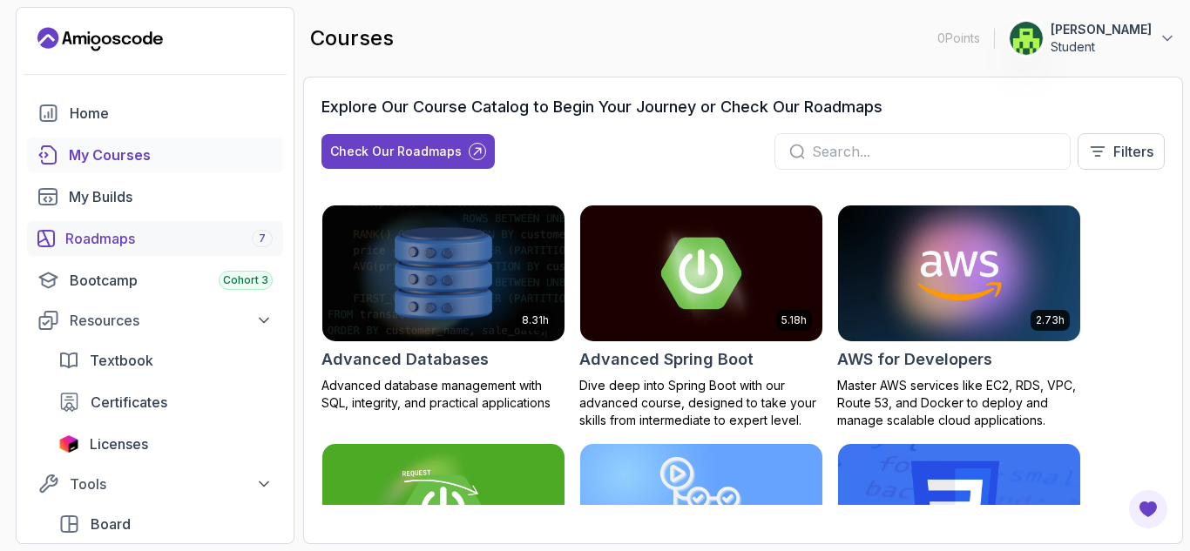
drag, startPoint x: 207, startPoint y: 257, endPoint x: 210, endPoint y: 243, distance: 14.2
click at [210, 243] on div "Home My Courses My Builds Roadmaps 7 Bootcamp Cohort 3 Resources Textbook Certi…" at bounding box center [155, 361] width 256 height 530
click at [210, 243] on div "Roadmaps 7" at bounding box center [168, 238] width 207 height 21
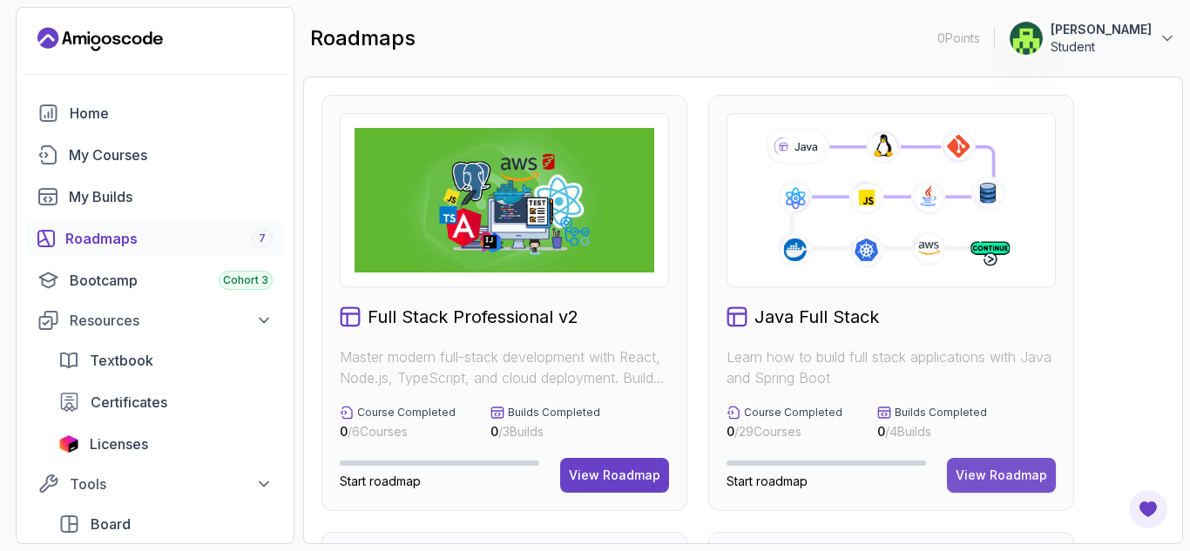
click at [983, 476] on div "View Roadmap" at bounding box center [1001, 475] width 91 height 17
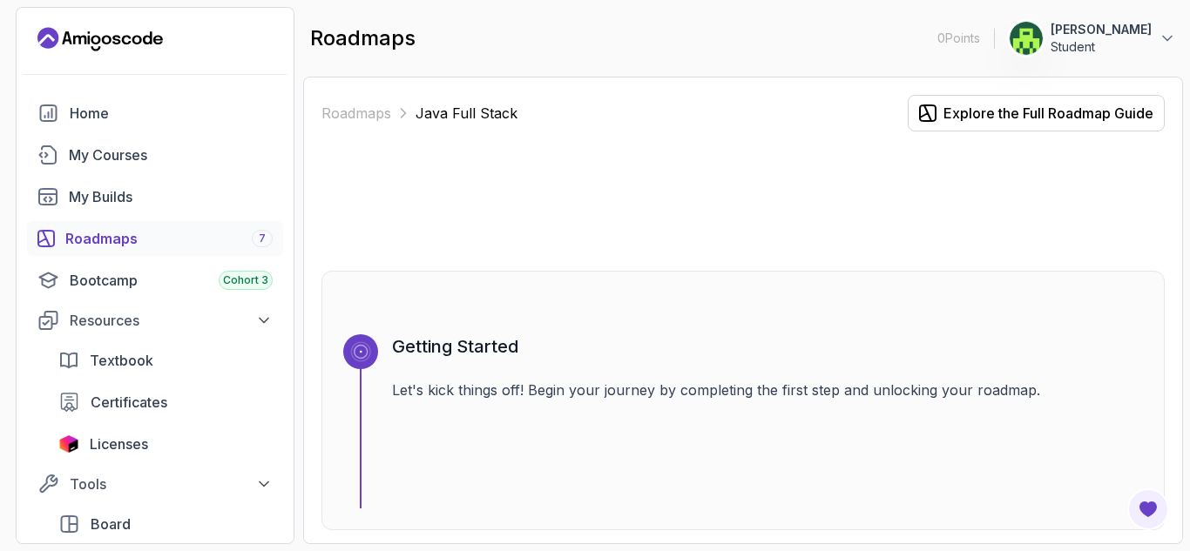
click at [1189, 247] on section "0 Points 1 Sahana K Student Home My Courses My Builds Roadmaps 7 Bootcamp Cohor…" at bounding box center [595, 275] width 1190 height 551
click at [697, 361] on div "Getting Started Let's kick things off! Begin your journey by completing the fir…" at bounding box center [767, 421] width 751 height 174
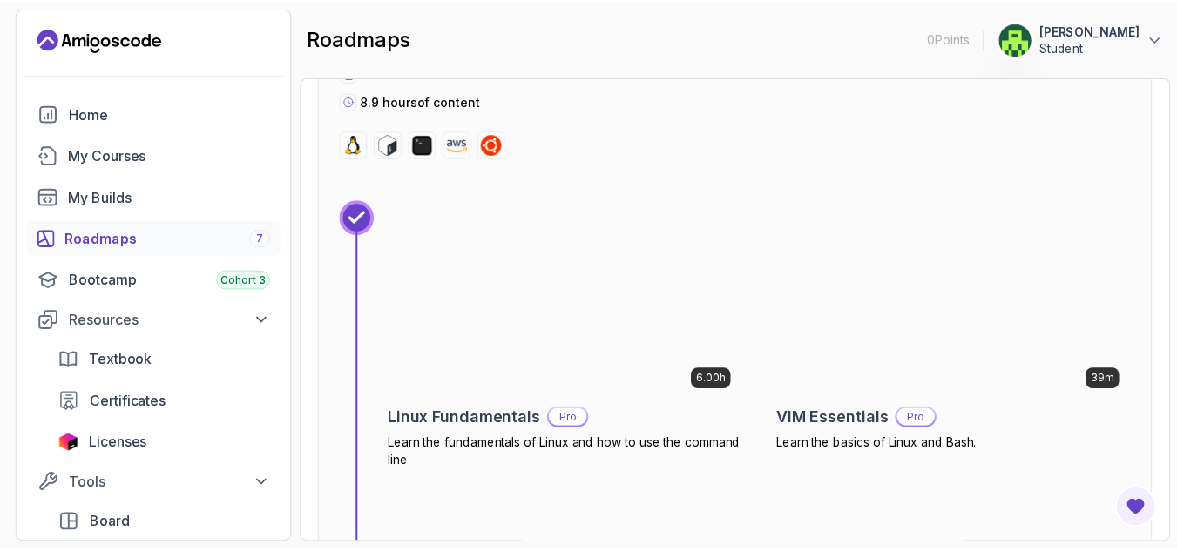
scroll to position [767, 0]
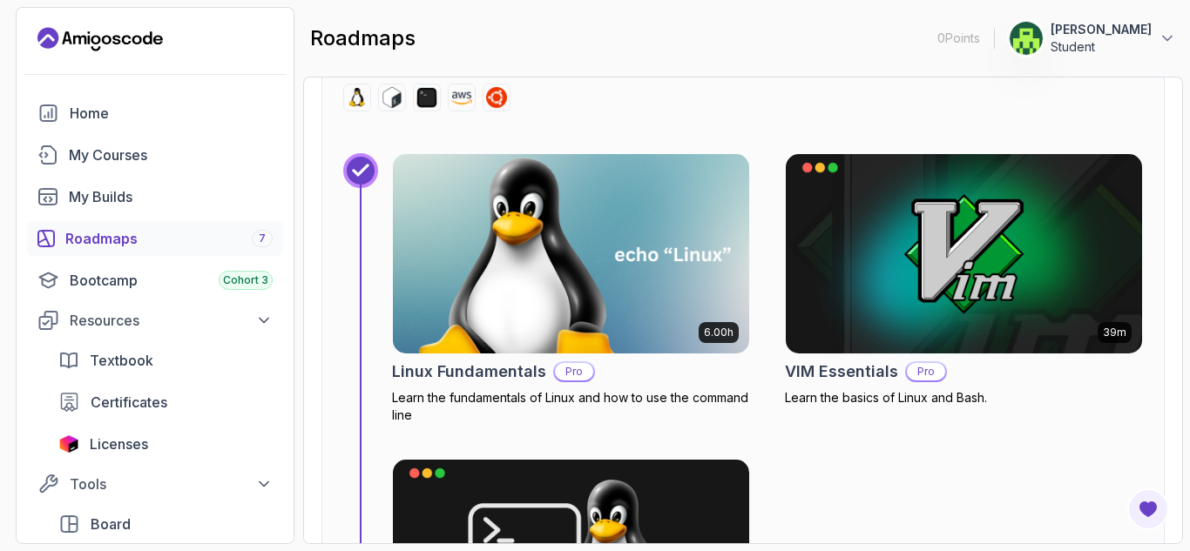
click at [656, 211] on img at bounding box center [571, 254] width 374 height 210
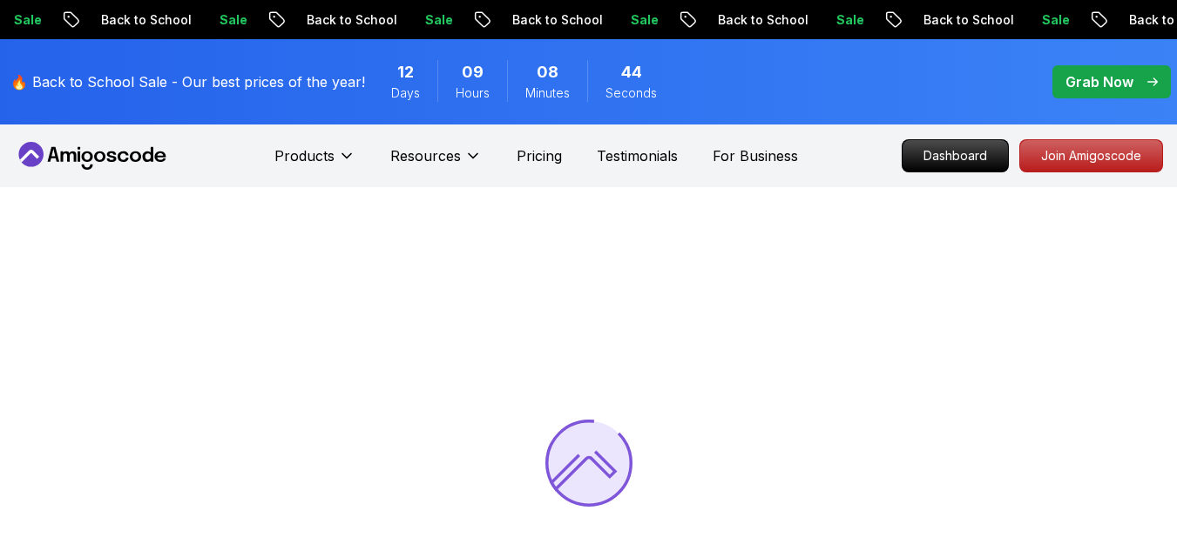
click at [656, 211] on div at bounding box center [588, 462] width 1177 height 551
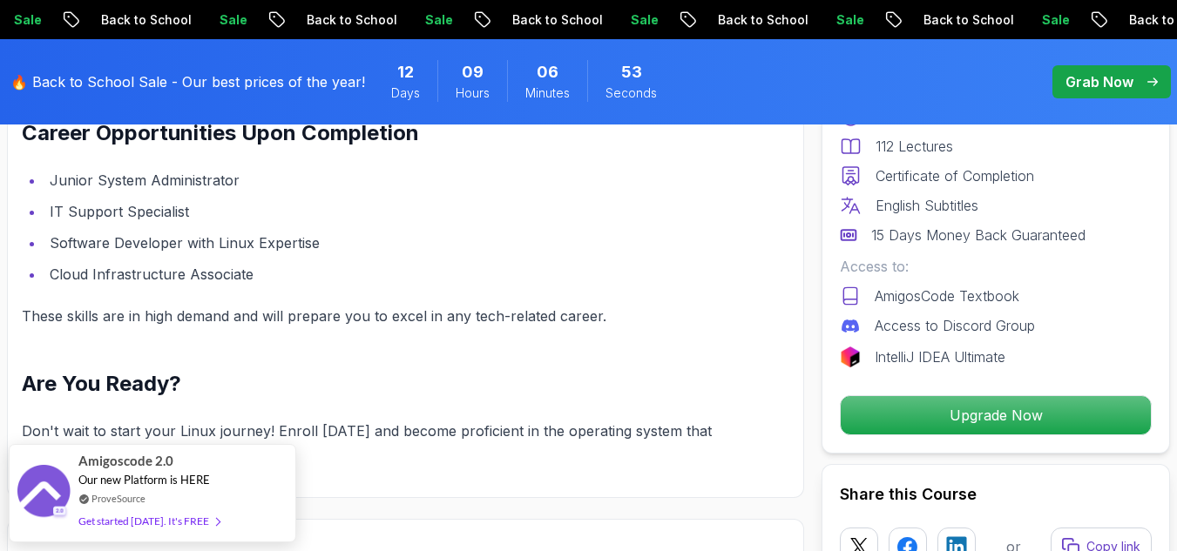
scroll to position [2409, 0]
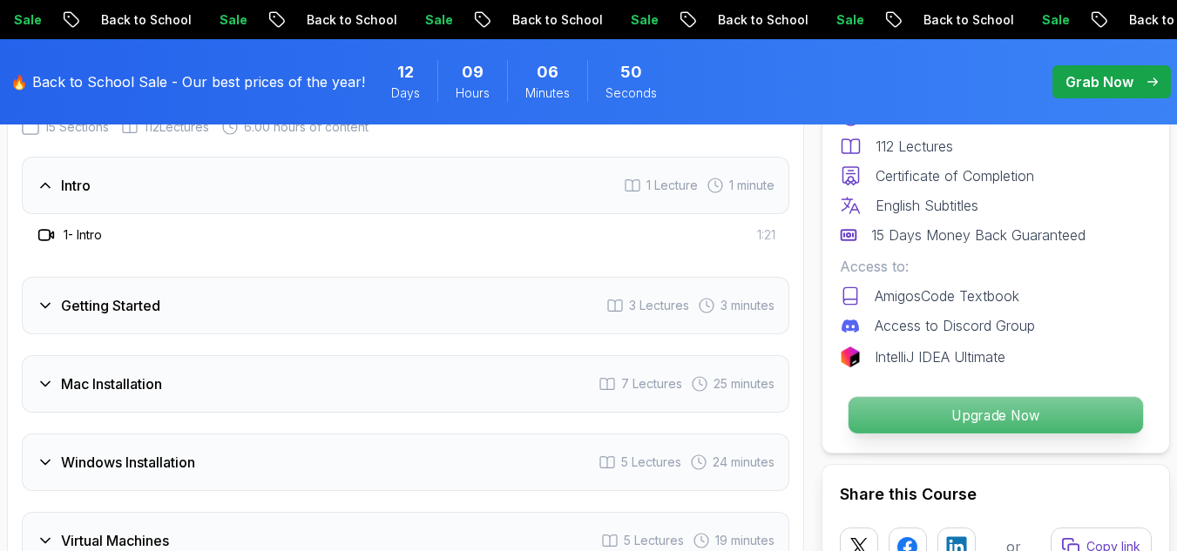
click at [1052, 403] on p "Upgrade Now" at bounding box center [995, 415] width 294 height 37
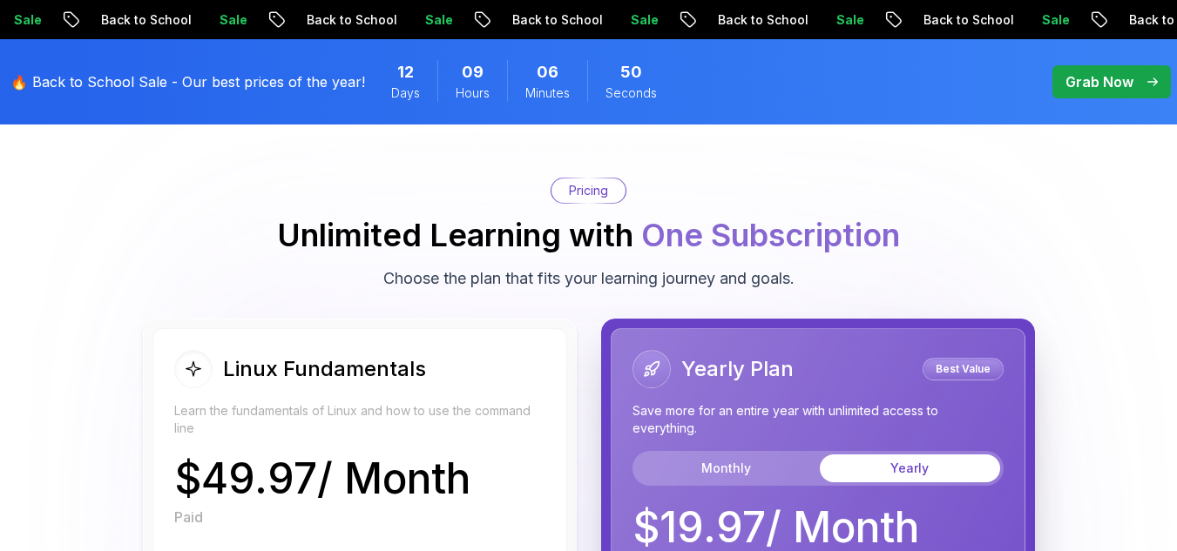
scroll to position [3882, 0]
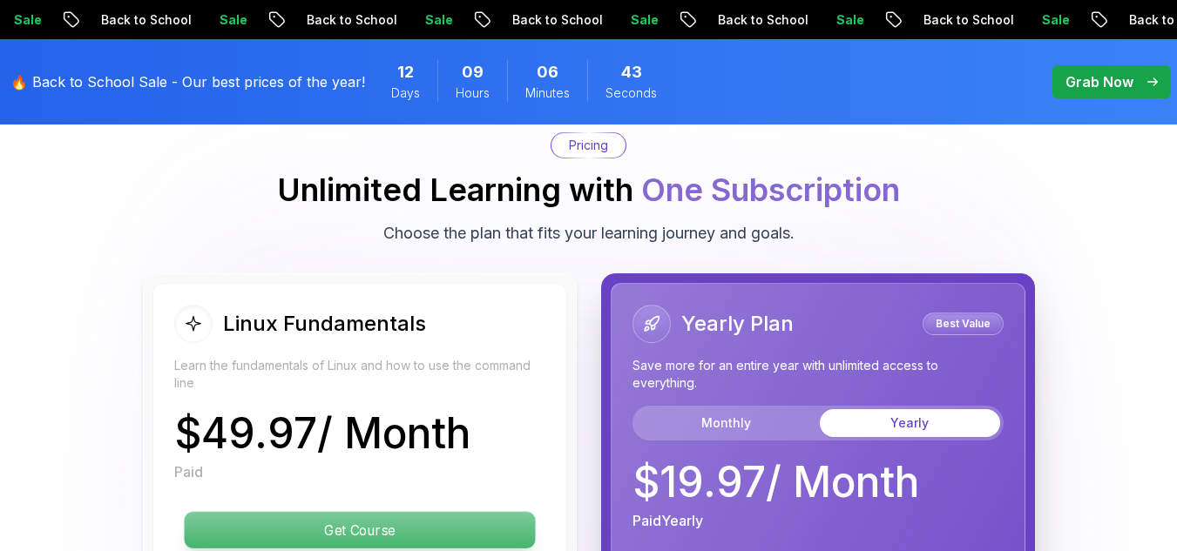
click at [462, 513] on p "Get Course" at bounding box center [359, 530] width 351 height 37
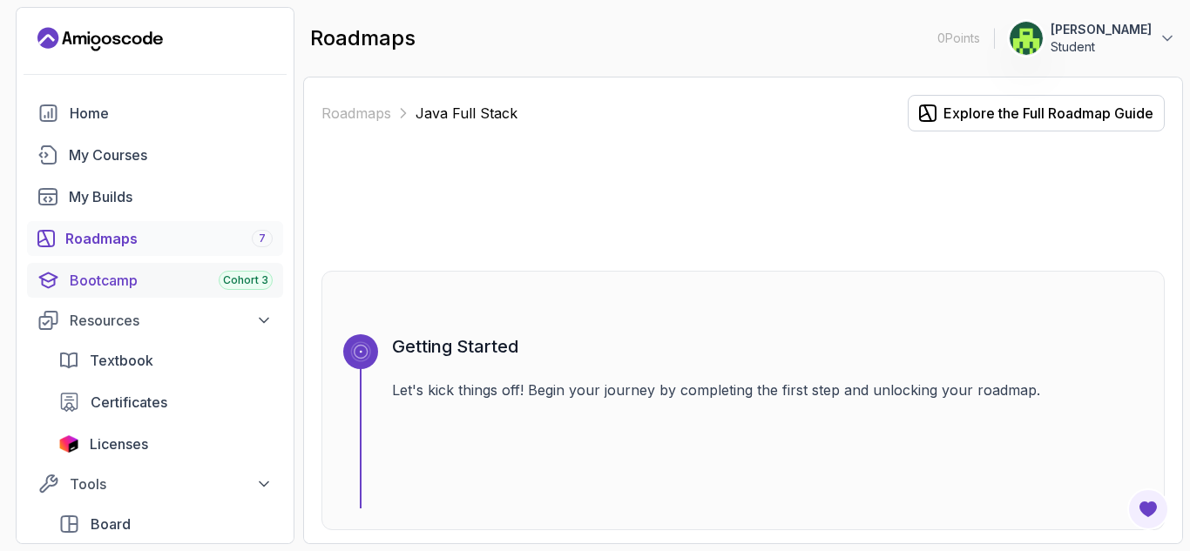
click at [198, 273] on div "Bootcamp Cohort 3" at bounding box center [171, 280] width 203 height 21
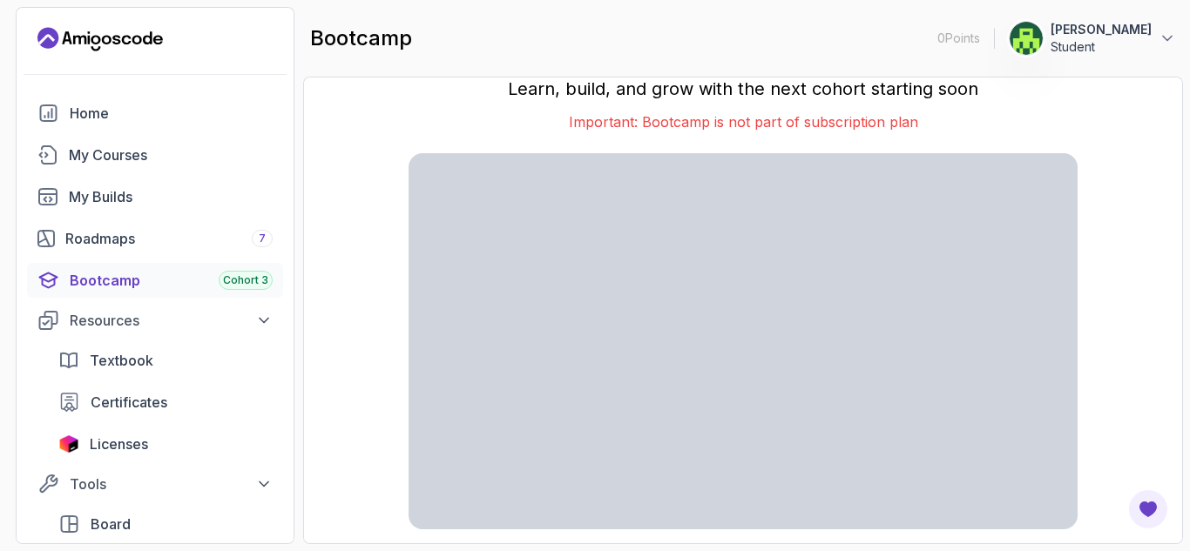
click at [1126, 193] on div "Join the Bootcamp Cohort 3 Learn, build, and grow with the next cohort starting…" at bounding box center [742, 310] width 843 height 431
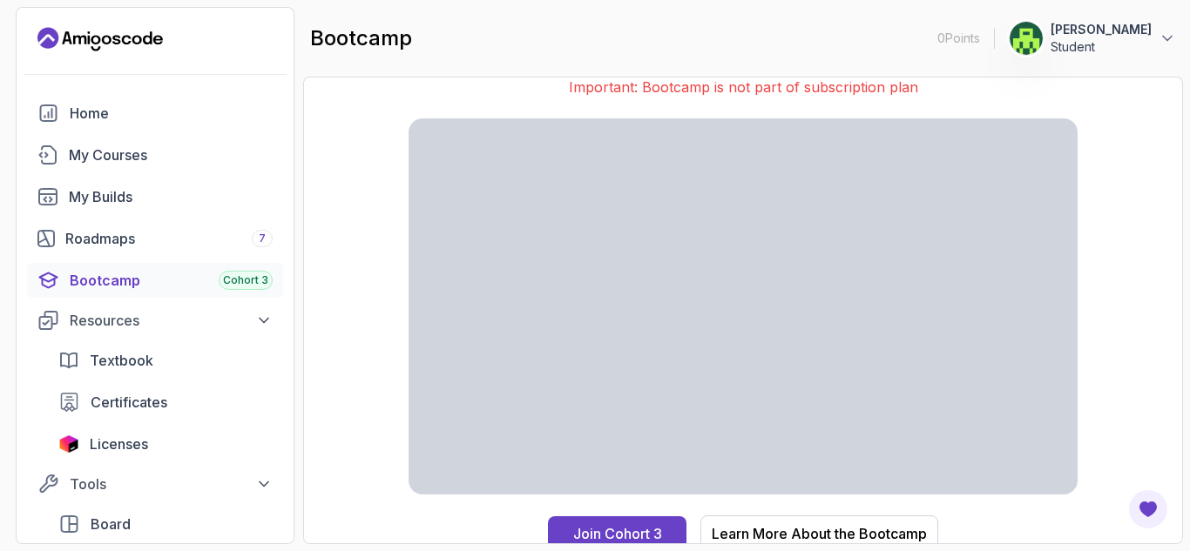
scroll to position [44, 0]
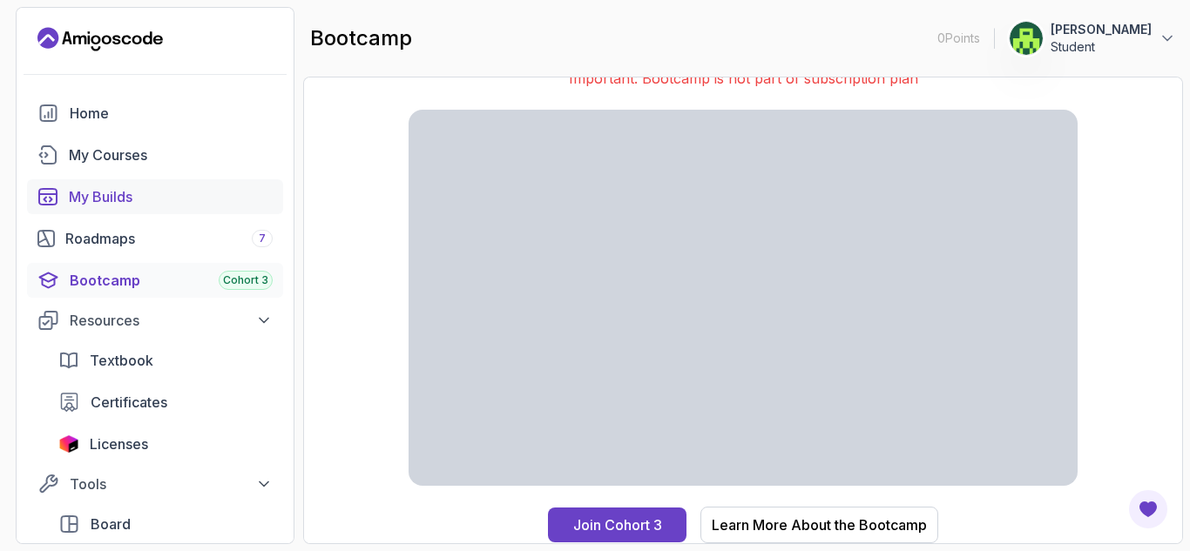
click at [156, 199] on div "My Builds" at bounding box center [171, 196] width 204 height 21
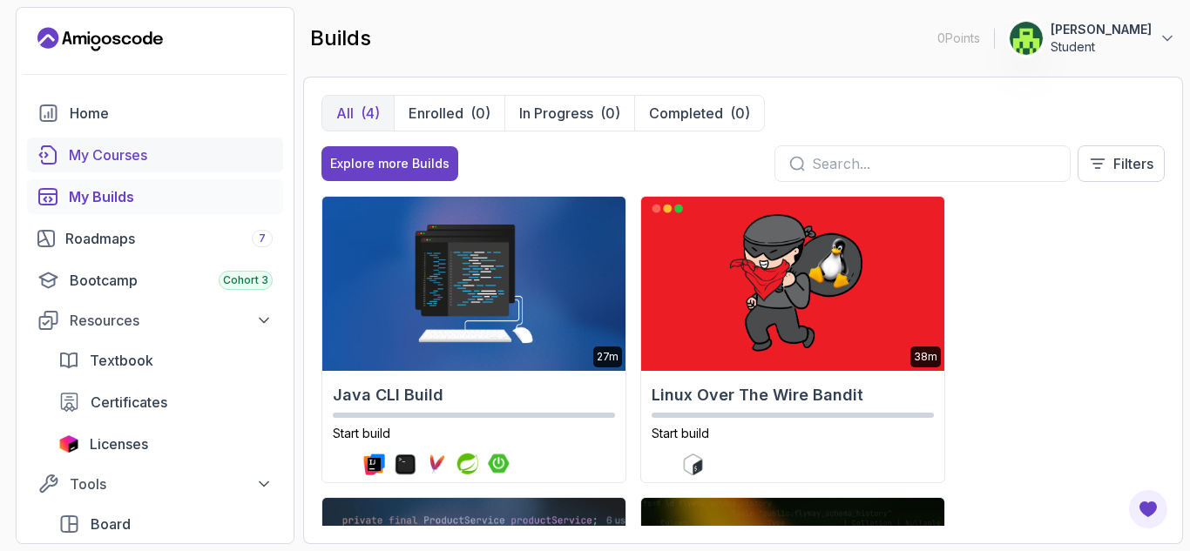
click at [165, 154] on div "My Courses" at bounding box center [171, 155] width 204 height 21
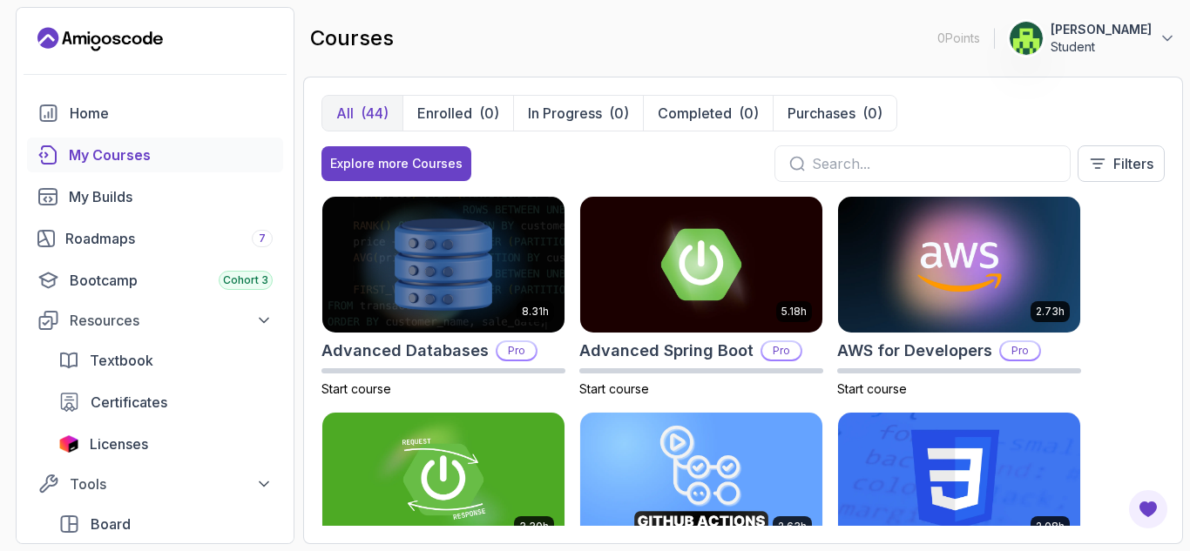
click at [1176, 193] on section "0 Points 1 Sahana K Student Home My Courses My Builds Roadmaps 7 Bootcamp Cohor…" at bounding box center [595, 275] width 1190 height 551
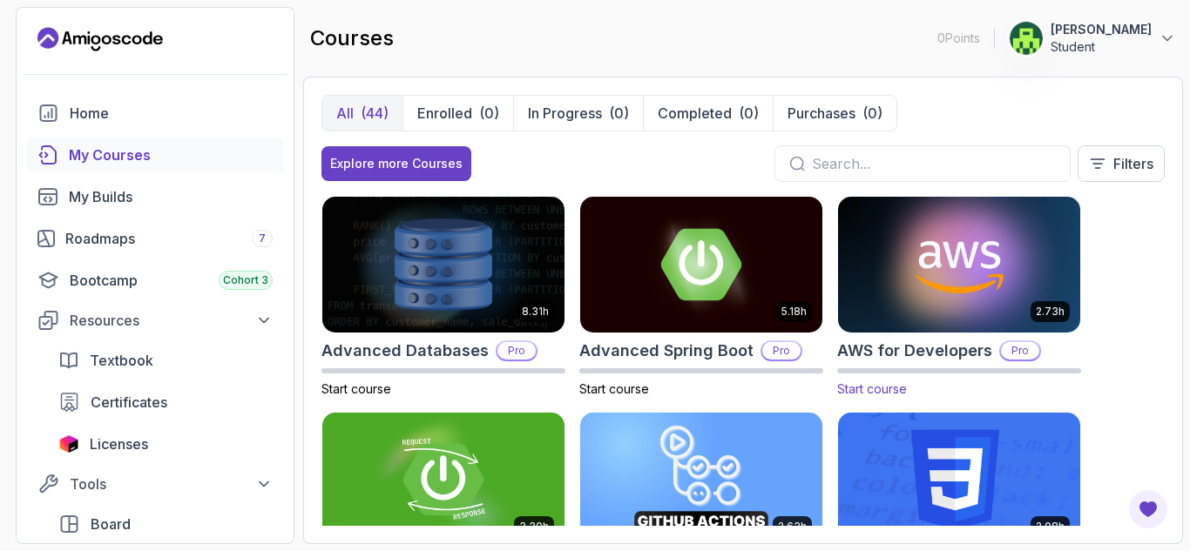
click at [1017, 270] on img at bounding box center [959, 264] width 254 height 142
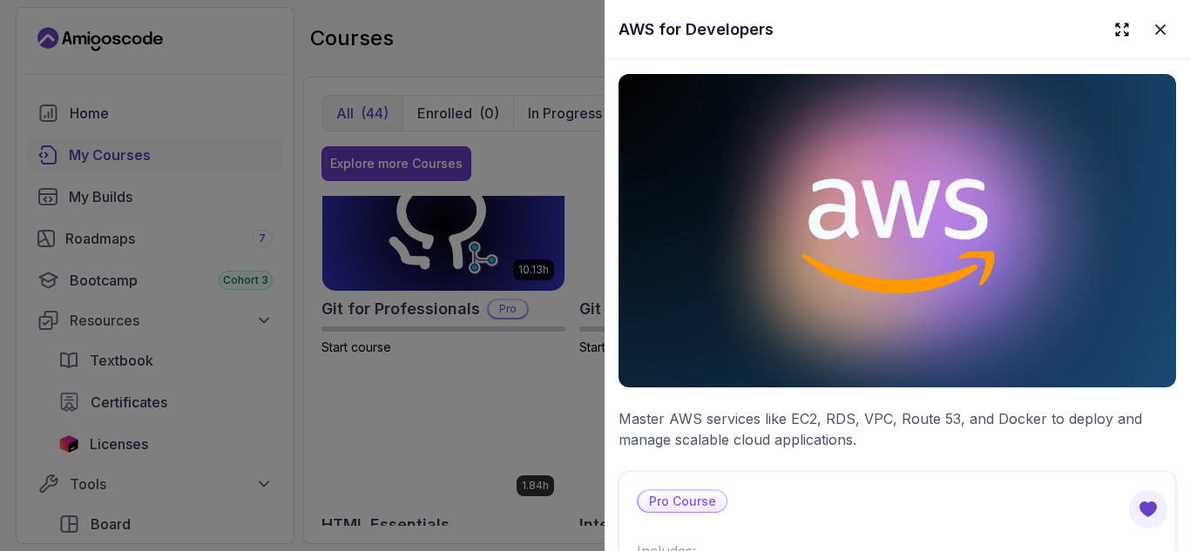
scroll to position [732, 0]
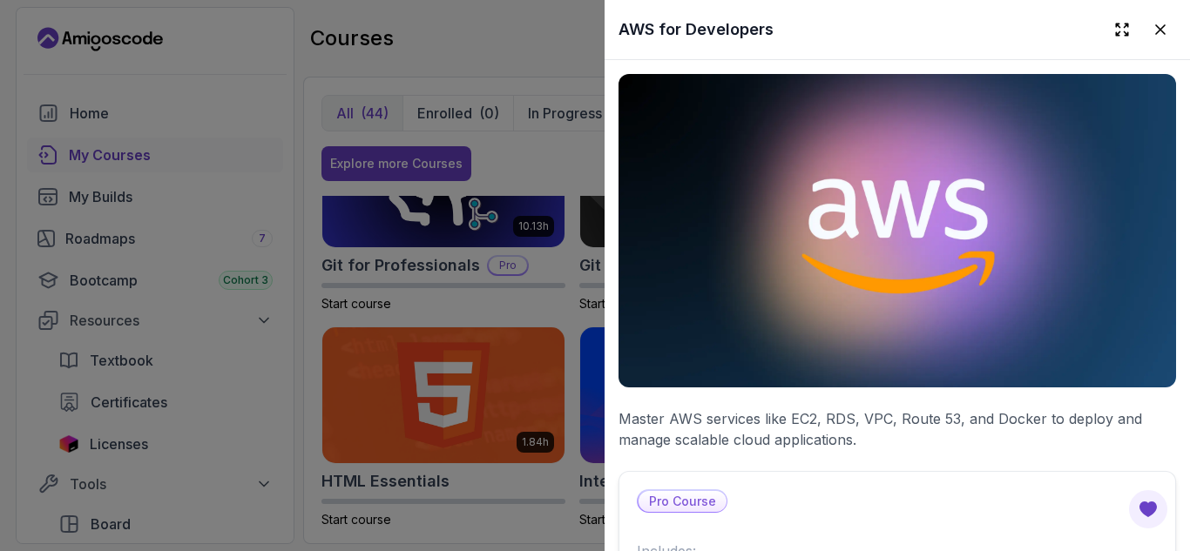
click at [444, 432] on div at bounding box center [595, 275] width 1190 height 551
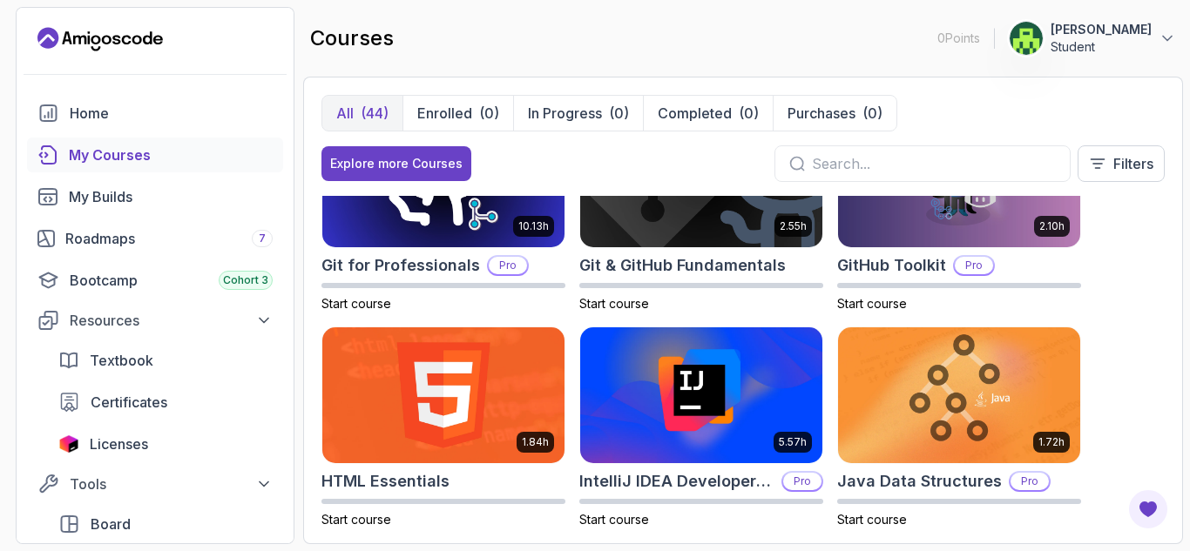
click at [444, 432] on img at bounding box center [443, 396] width 242 height 136
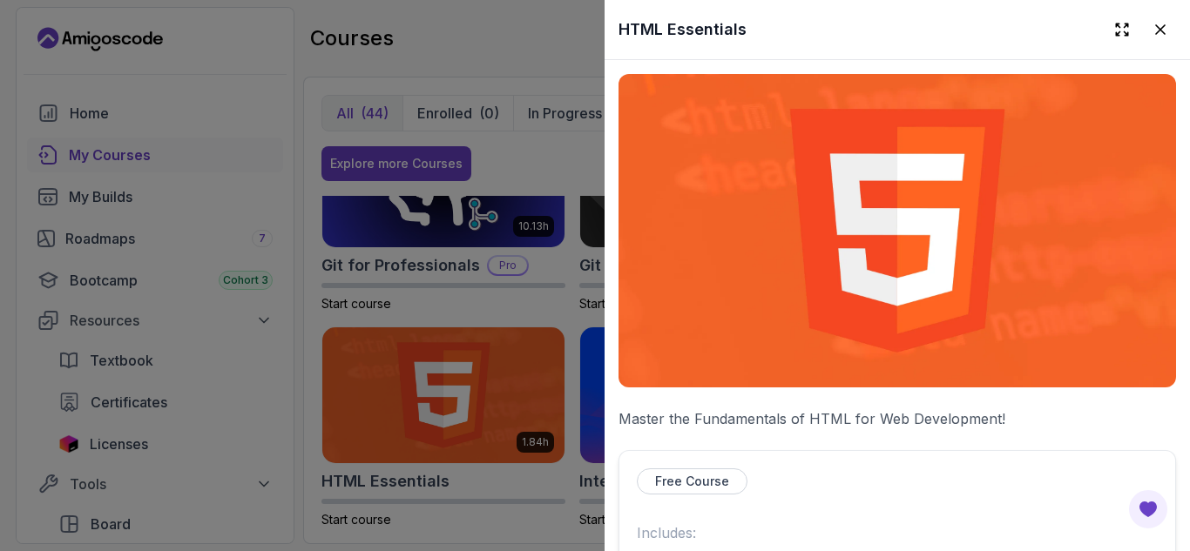
click at [706, 473] on p "Free Course" at bounding box center [692, 481] width 74 height 17
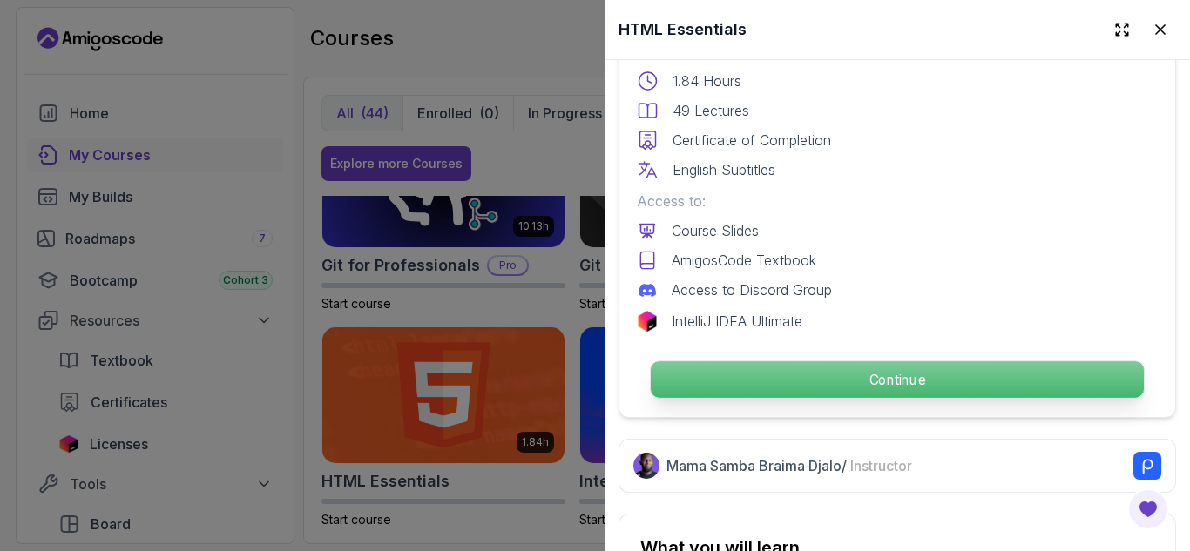
click at [950, 370] on p "Continue" at bounding box center [897, 380] width 493 height 37
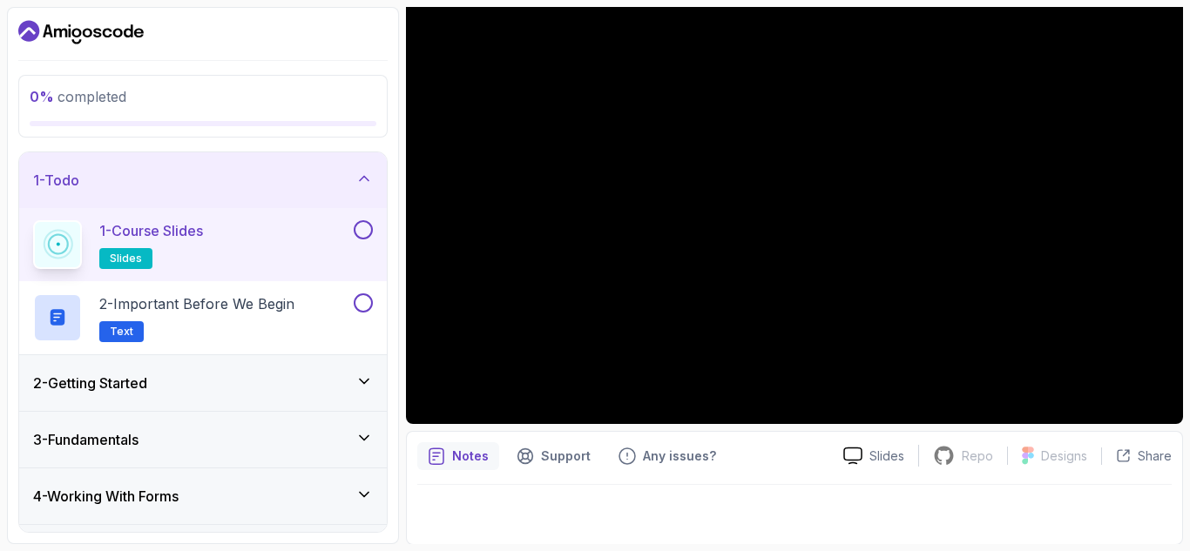
scroll to position [169, 0]
click at [368, 415] on div "3 - Fundamentals" at bounding box center [203, 440] width 368 height 56
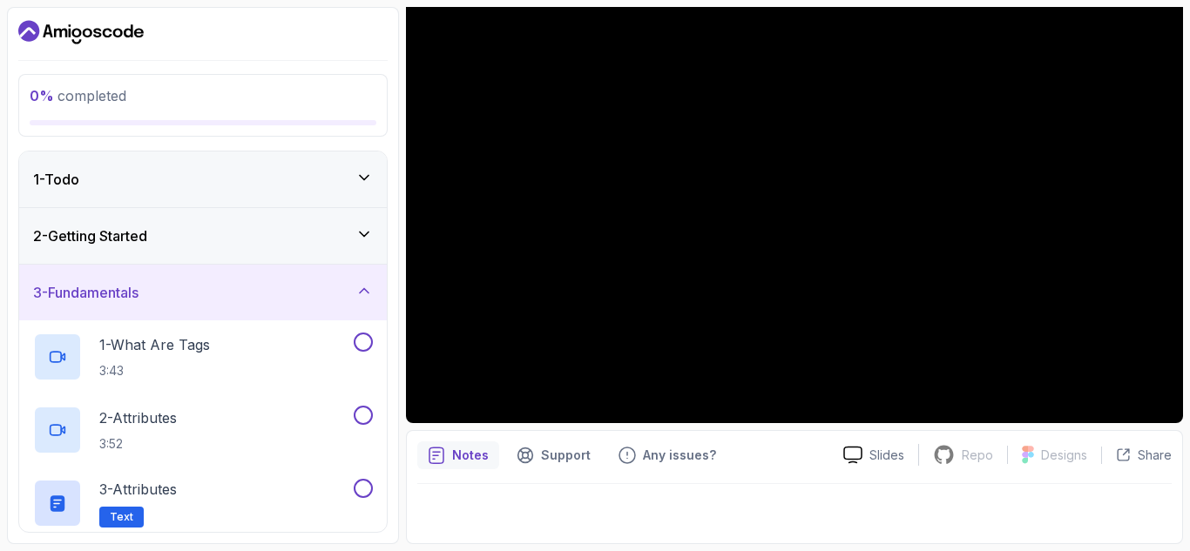
click at [388, 422] on div "0 % completed 1 - Todo 2 - Getting Started 3 - Fundamentals 1 - What Are Tags 3…" at bounding box center [203, 275] width 392 height 537
click at [384, 449] on div "2 - Attributes 3:52" at bounding box center [203, 430] width 368 height 73
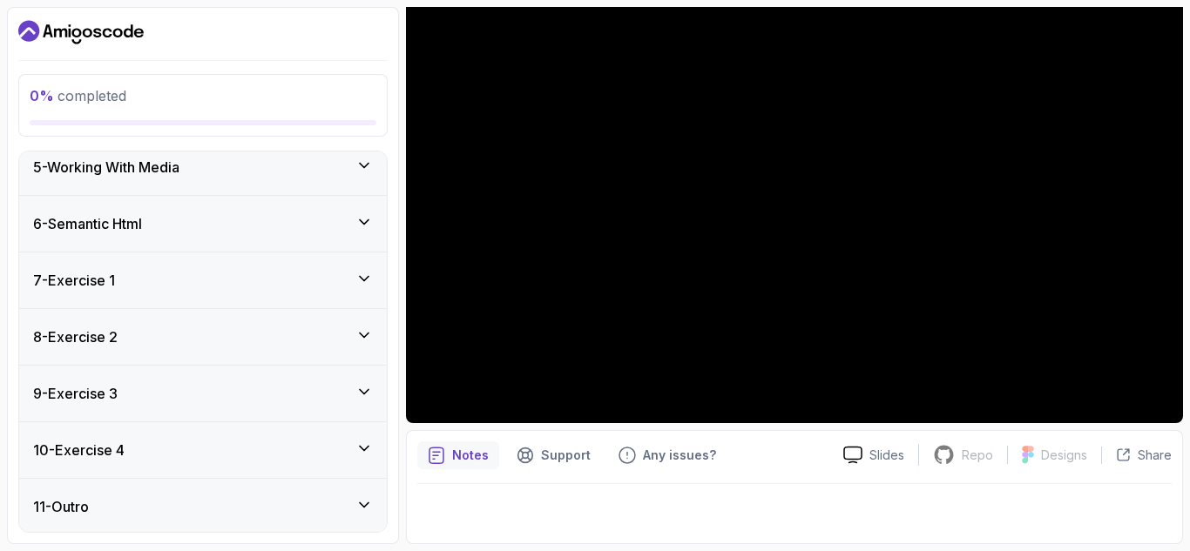
scroll to position [1119, 0]
click at [1162, 1] on section "0 % completed 1 - Todo 2 - Getting Started 3 - Fundamentals 1 - What Are Tags 3…" at bounding box center [595, 275] width 1190 height 551
